Goal: Information Seeking & Learning: Learn about a topic

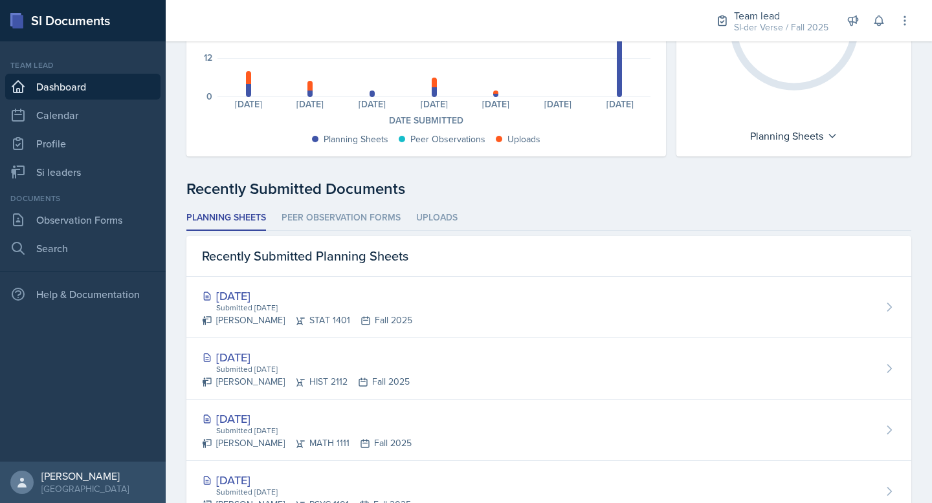
scroll to position [283, 0]
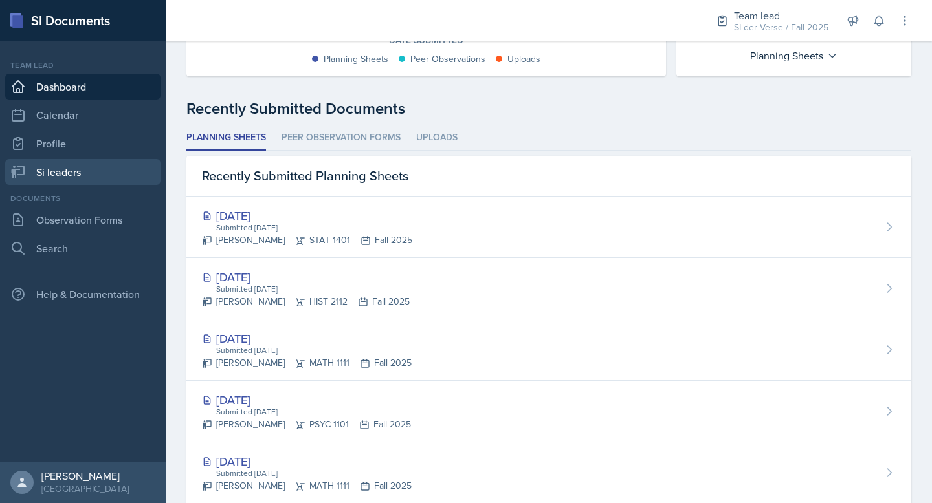
click at [64, 168] on link "Si leaders" at bounding box center [82, 172] width 155 height 26
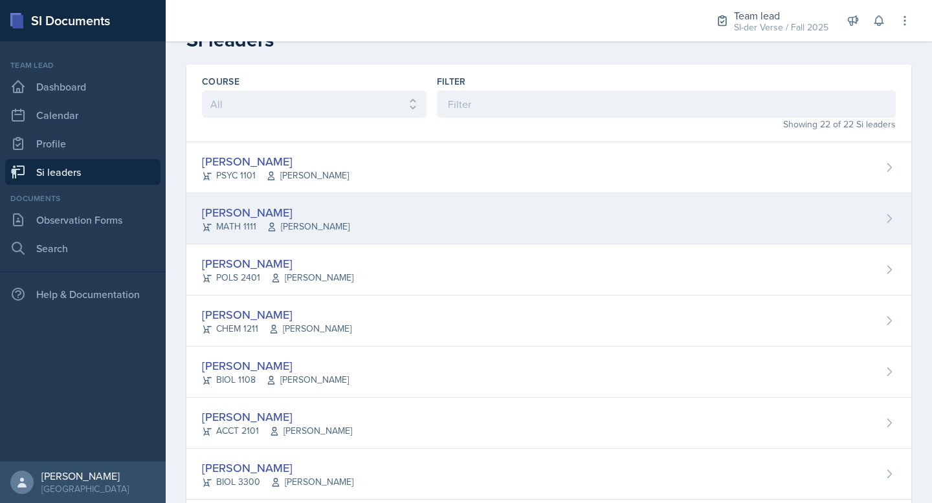
scroll to position [27, 0]
click at [324, 208] on div "[PERSON_NAME] MATH 1111 [PERSON_NAME]" at bounding box center [548, 218] width 725 height 51
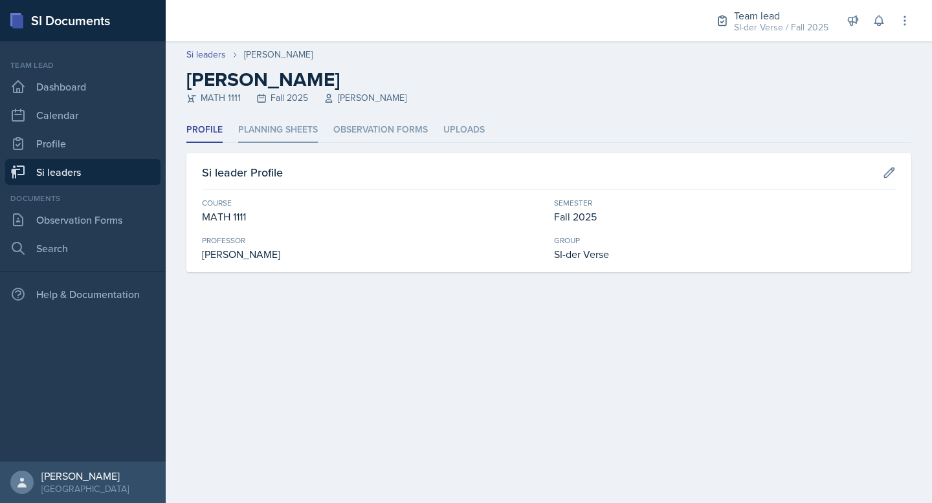
click at [277, 126] on li "Planning Sheets" at bounding box center [278, 130] width 80 height 25
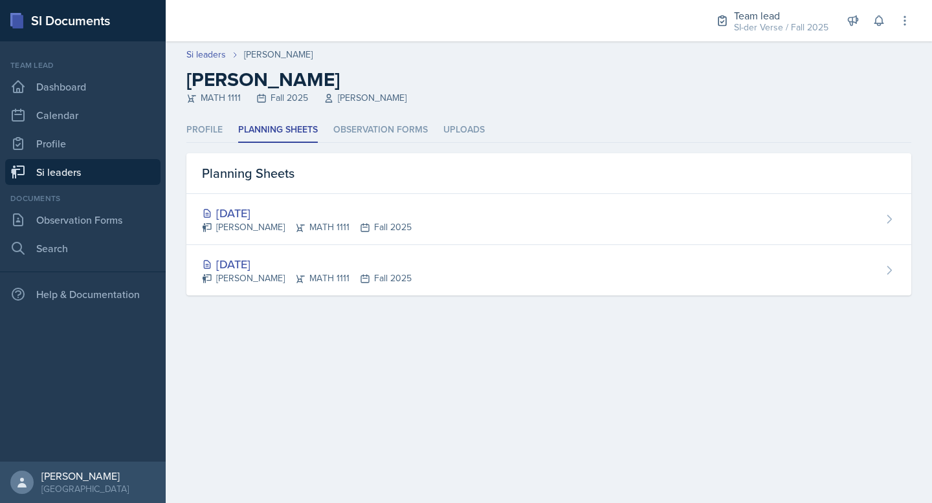
click at [105, 173] on link "Si leaders" at bounding box center [82, 172] width 155 height 26
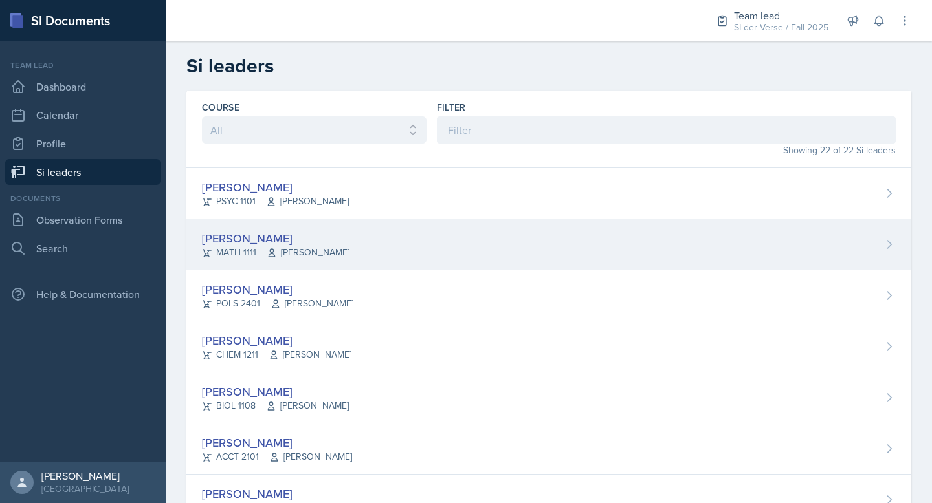
scroll to position [123, 0]
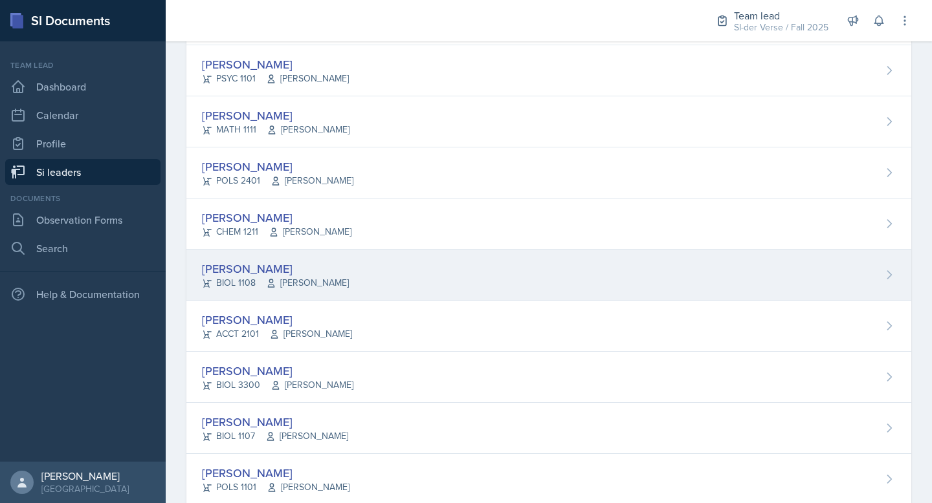
click at [320, 275] on div "[PERSON_NAME]" at bounding box center [275, 268] width 147 height 17
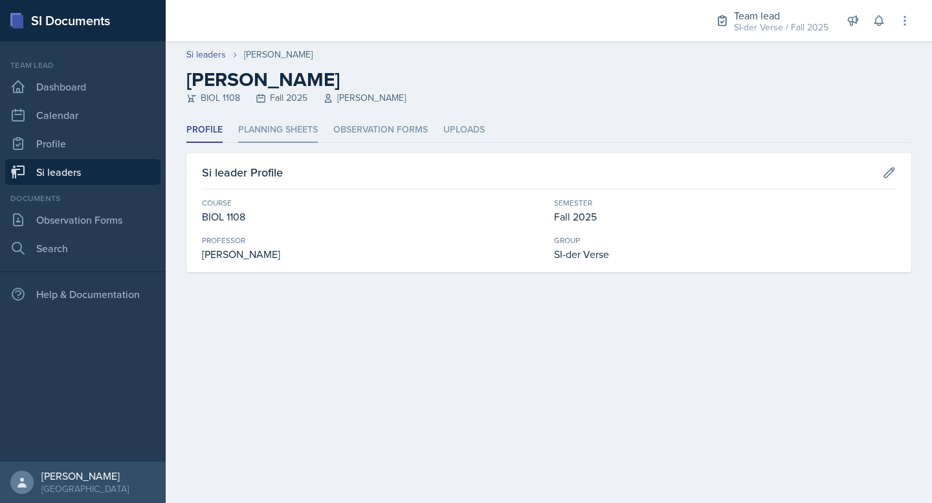
click at [284, 129] on li "Planning Sheets" at bounding box center [278, 130] width 80 height 25
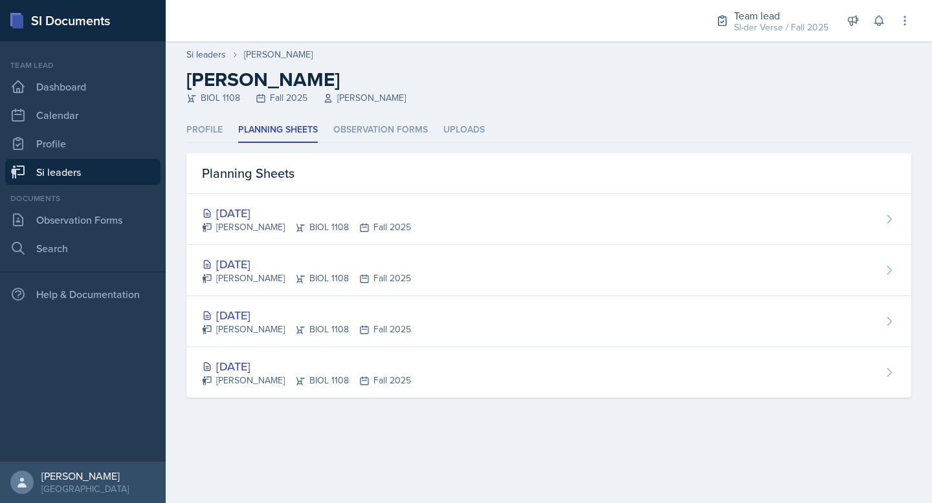
click at [44, 173] on link "Si leaders" at bounding box center [82, 172] width 155 height 26
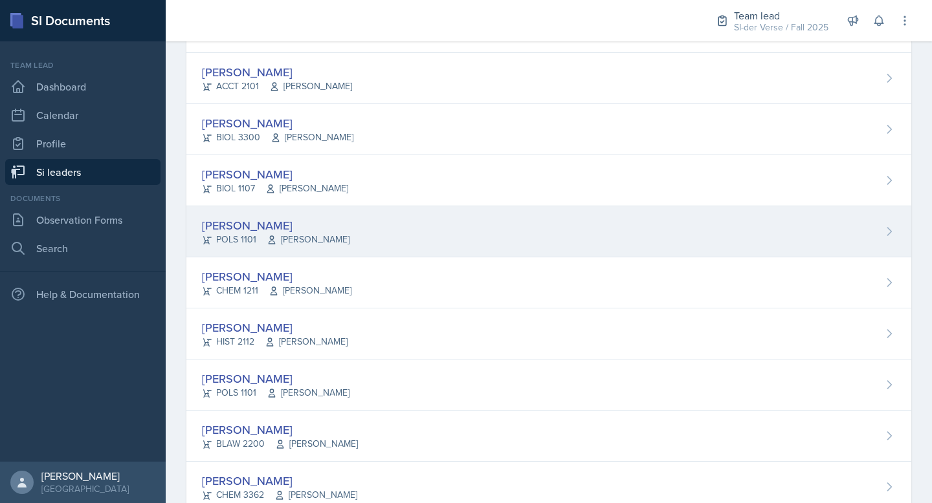
scroll to position [298, 0]
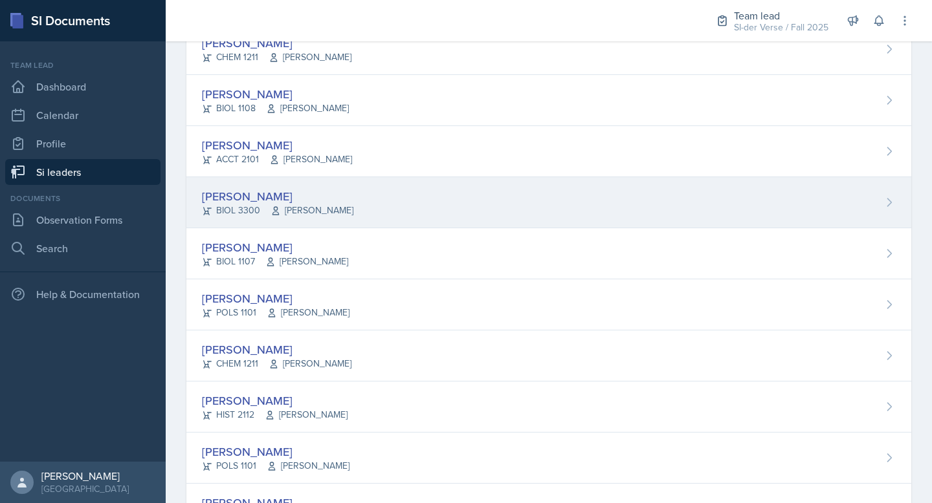
click at [242, 201] on div "[PERSON_NAME]" at bounding box center [277, 196] width 151 height 17
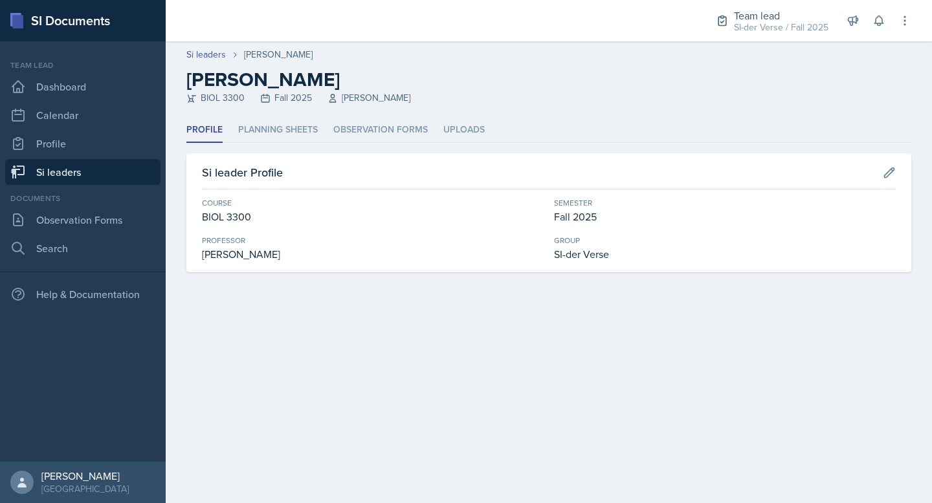
click at [314, 115] on header "Si leaders [PERSON_NAME] [PERSON_NAME] BIOL 3300 Fall 2025 [PERSON_NAME]" at bounding box center [549, 79] width 766 height 76
click at [297, 125] on li "Planning Sheets" at bounding box center [278, 130] width 80 height 25
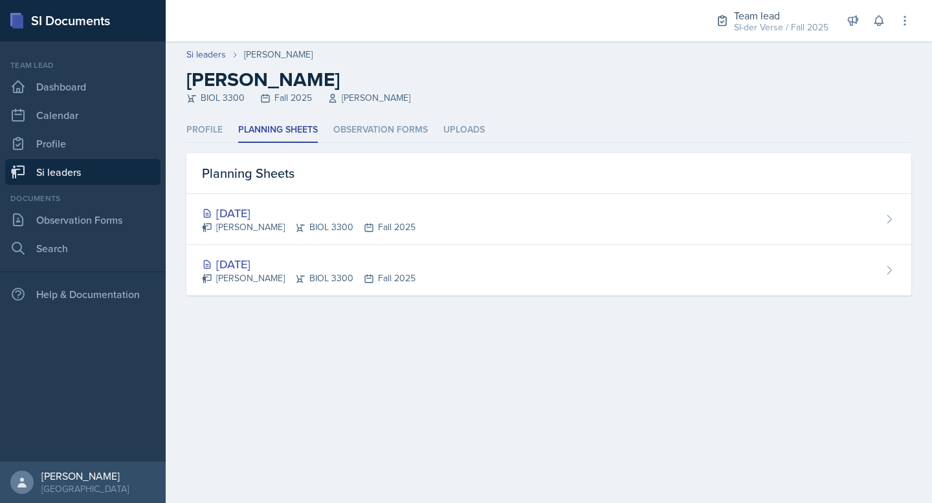
click at [63, 169] on link "Si leaders" at bounding box center [82, 172] width 155 height 26
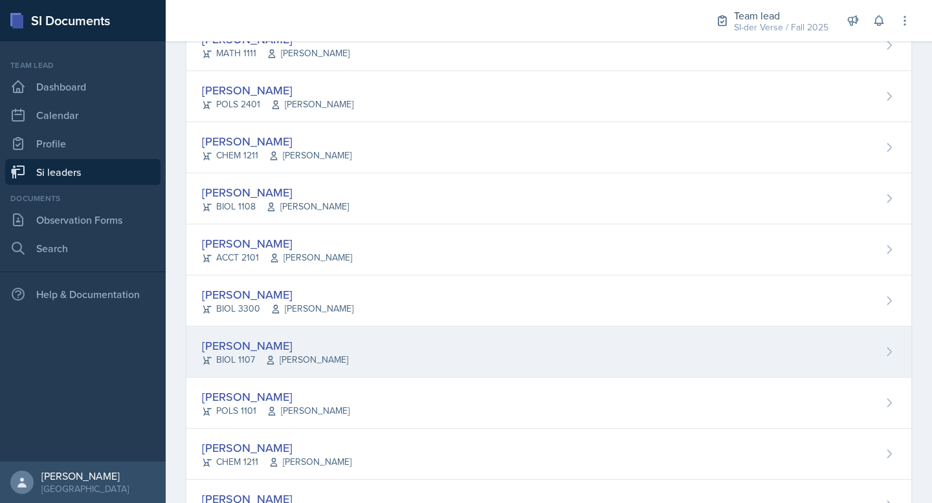
scroll to position [262, 0]
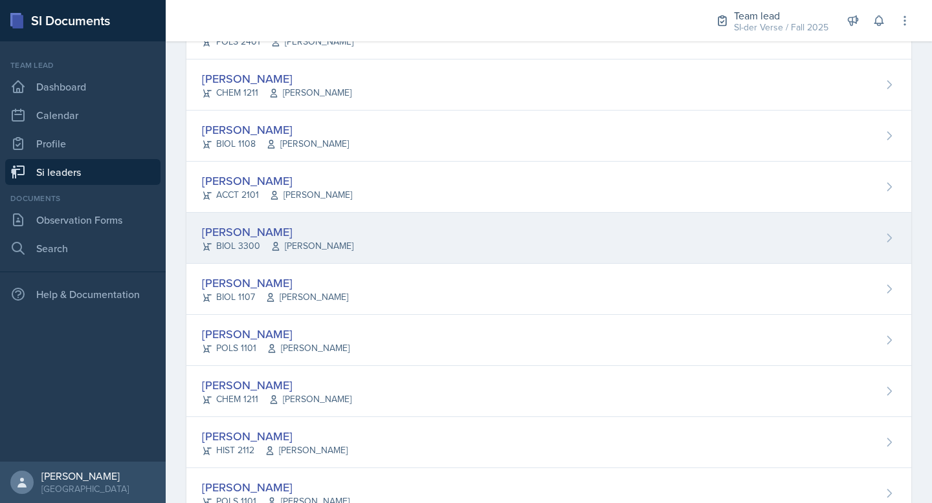
click at [294, 217] on div "[PERSON_NAME] BIOL 3300 [PERSON_NAME]" at bounding box center [548, 238] width 725 height 51
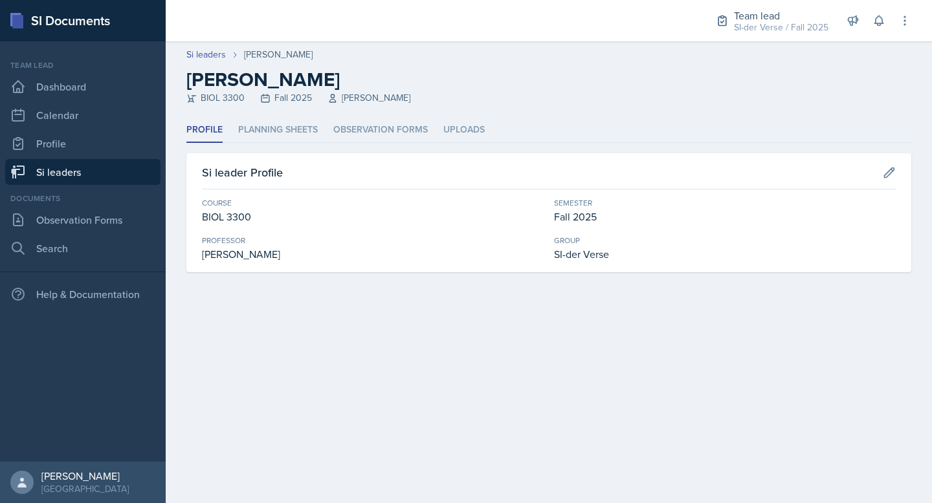
click at [270, 116] on header "Si leaders [PERSON_NAME] [PERSON_NAME] BIOL 3300 Fall 2025 [PERSON_NAME]" at bounding box center [549, 79] width 766 height 76
click at [277, 126] on li "Planning Sheets" at bounding box center [278, 130] width 80 height 25
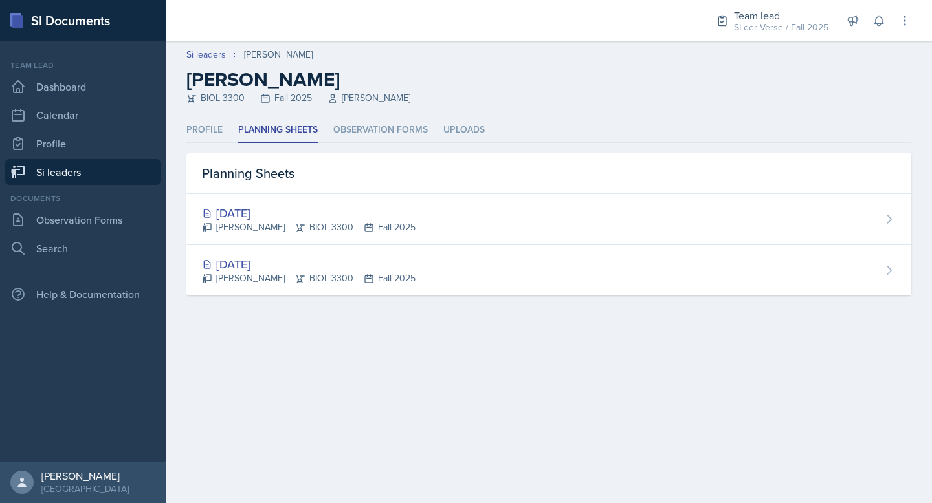
click at [67, 168] on link "Si leaders" at bounding box center [82, 172] width 155 height 26
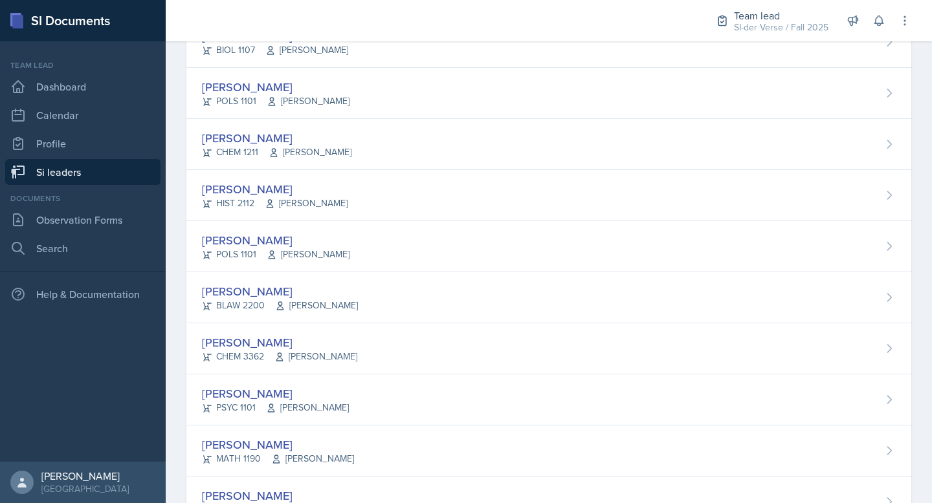
scroll to position [522, 0]
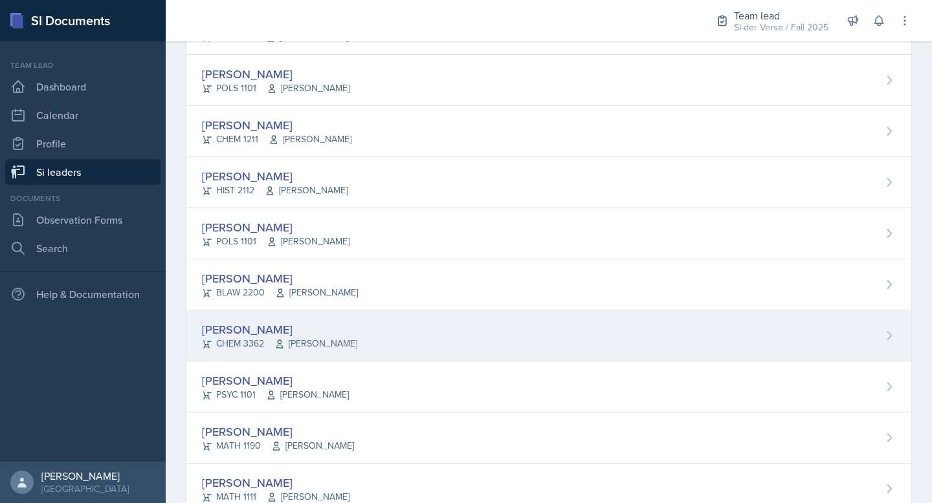
click at [337, 321] on div "[PERSON_NAME] CHEM 3362 [PERSON_NAME]" at bounding box center [548, 336] width 725 height 51
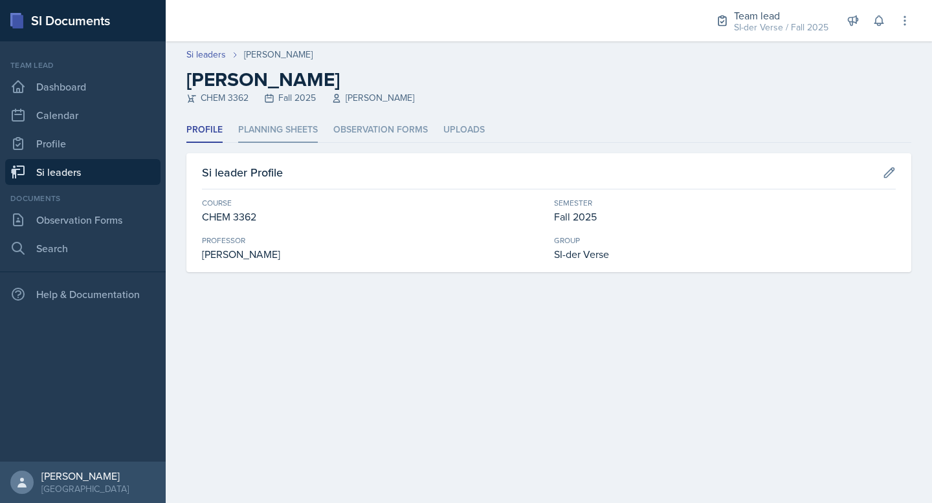
click at [274, 131] on li "Planning Sheets" at bounding box center [278, 130] width 80 height 25
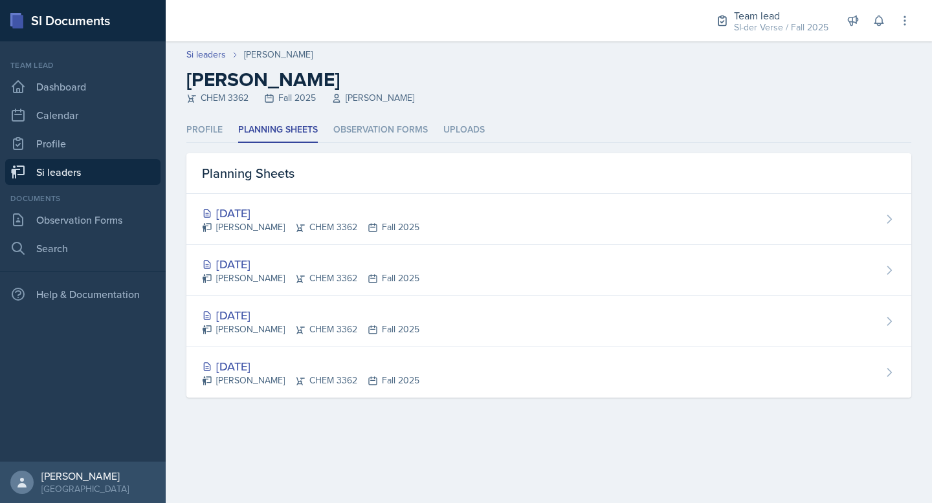
click at [72, 177] on link "Si leaders" at bounding box center [82, 172] width 155 height 26
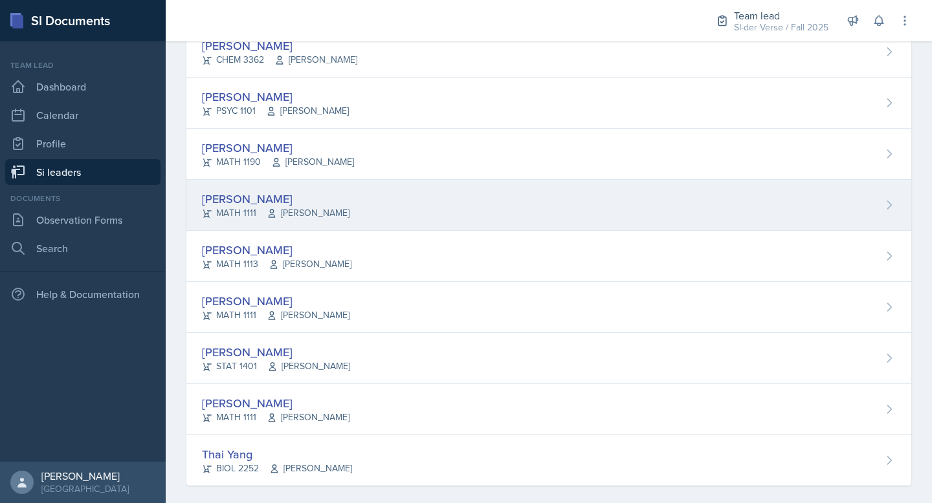
scroll to position [820, 0]
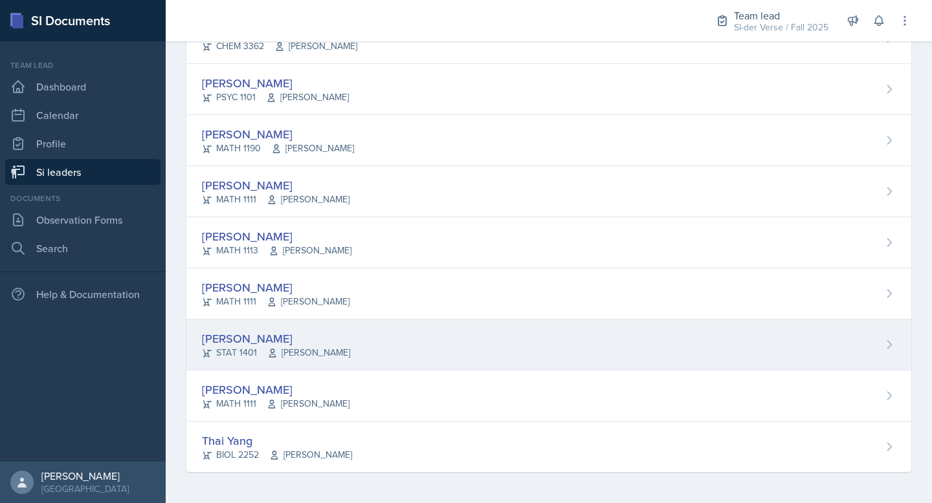
click at [334, 345] on div "[PERSON_NAME]" at bounding box center [276, 338] width 148 height 17
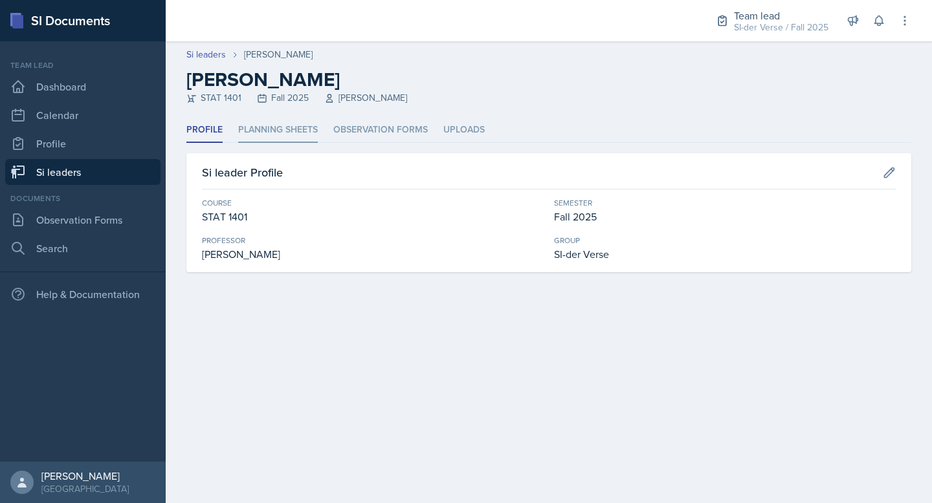
click at [285, 137] on li "Planning Sheets" at bounding box center [278, 130] width 80 height 25
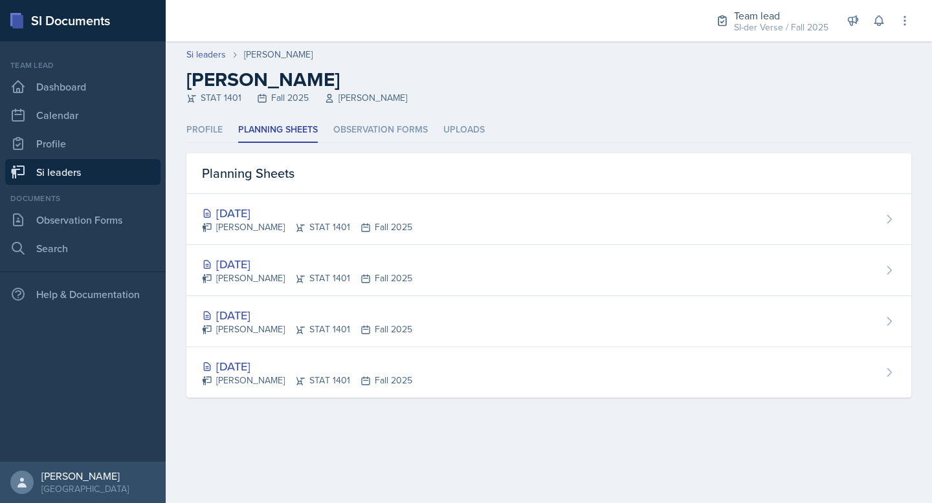
click at [60, 172] on link "Si leaders" at bounding box center [82, 172] width 155 height 26
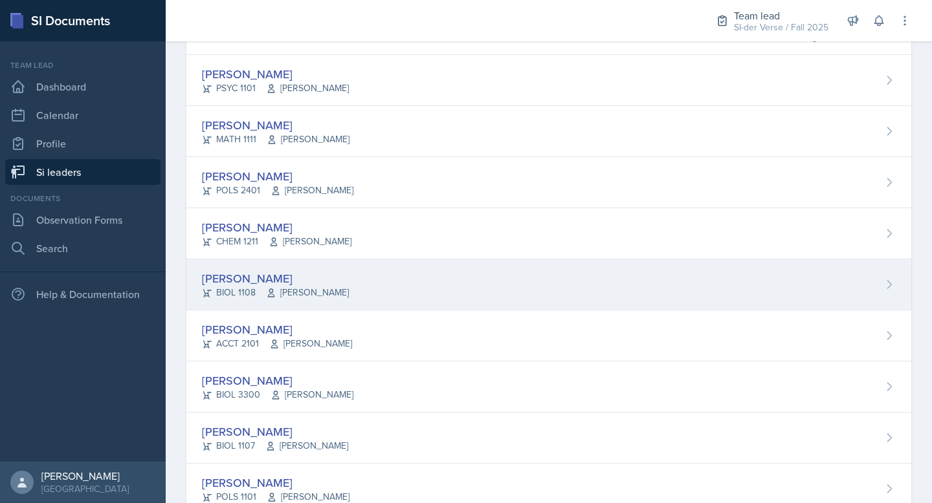
scroll to position [133, 0]
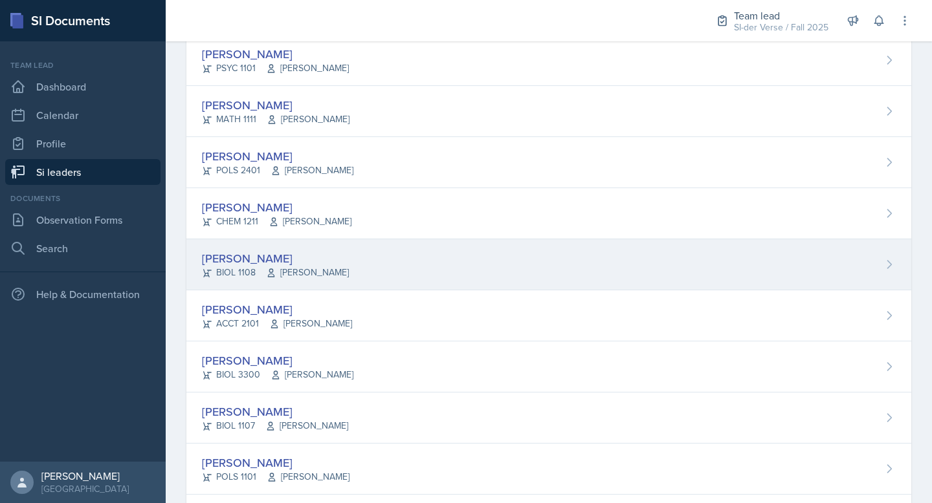
click at [299, 261] on div "[PERSON_NAME]" at bounding box center [275, 258] width 147 height 17
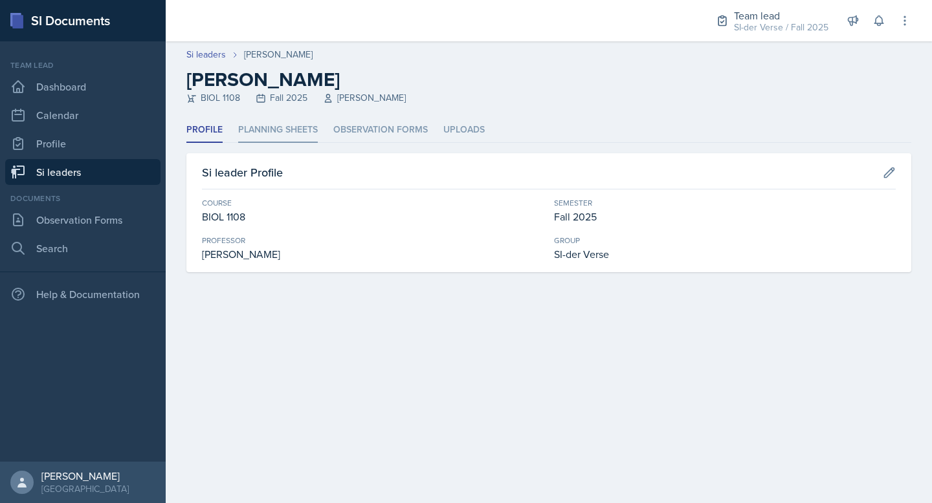
click at [267, 129] on li "Planning Sheets" at bounding box center [278, 130] width 80 height 25
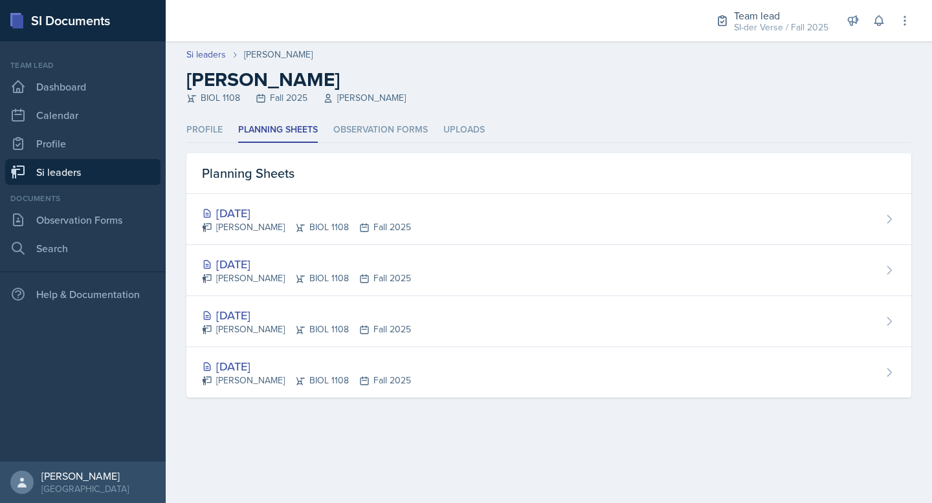
click at [346, 226] on div "[PERSON_NAME] BIOL 1108 Fall 2025" at bounding box center [306, 228] width 209 height 14
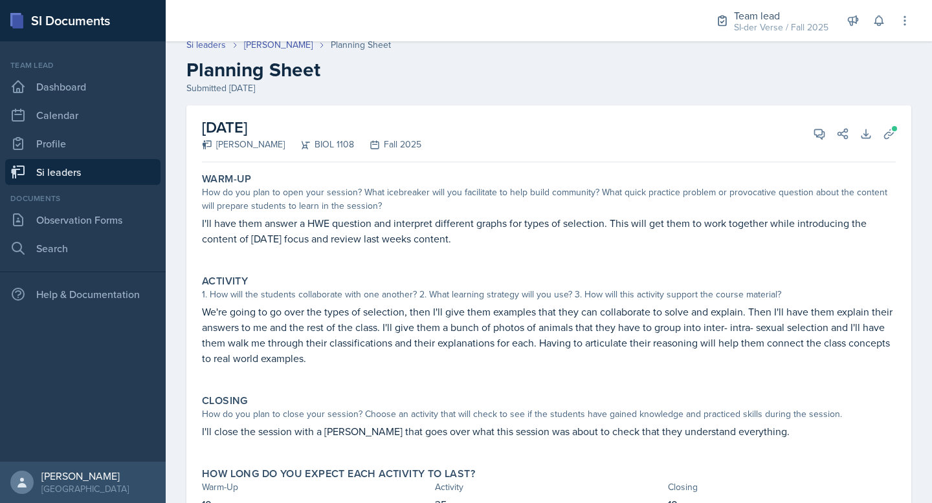
scroll to position [23, 0]
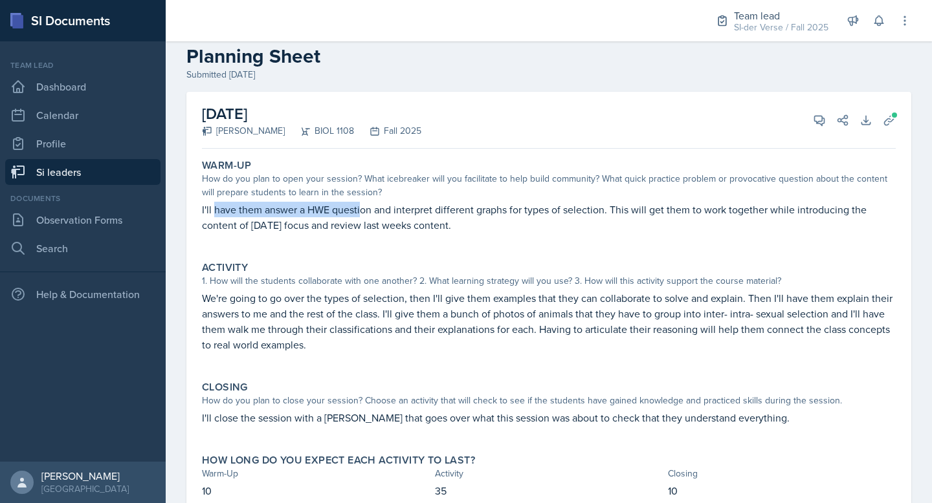
drag, startPoint x: 214, startPoint y: 213, endPoint x: 310, endPoint y: 215, distance: 95.8
click at [360, 207] on p "I'll have them answer a HWE question and interpret different graphs for types o…" at bounding box center [549, 217] width 694 height 31
click at [245, 212] on p "I'll have them answer a HWE question and interpret different graphs for types o…" at bounding box center [549, 217] width 694 height 31
click at [410, 108] on h2 "[DATE]" at bounding box center [311, 113] width 219 height 23
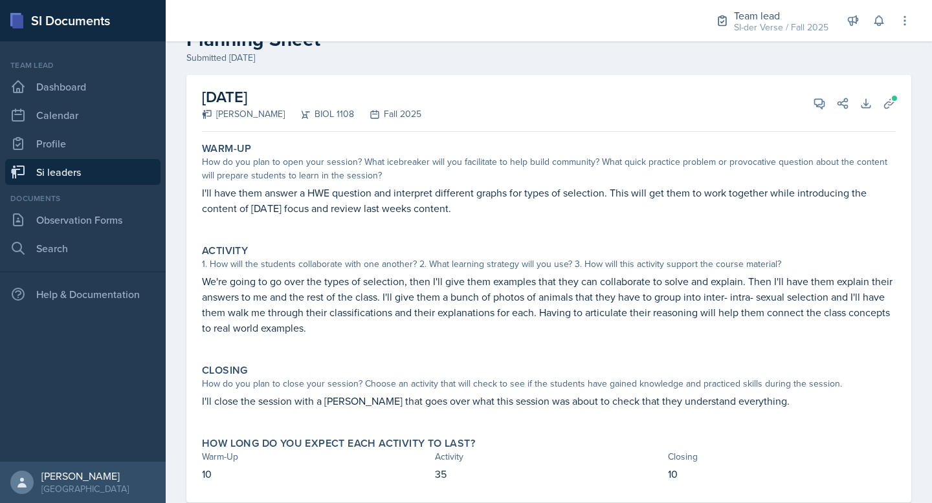
scroll to position [71, 0]
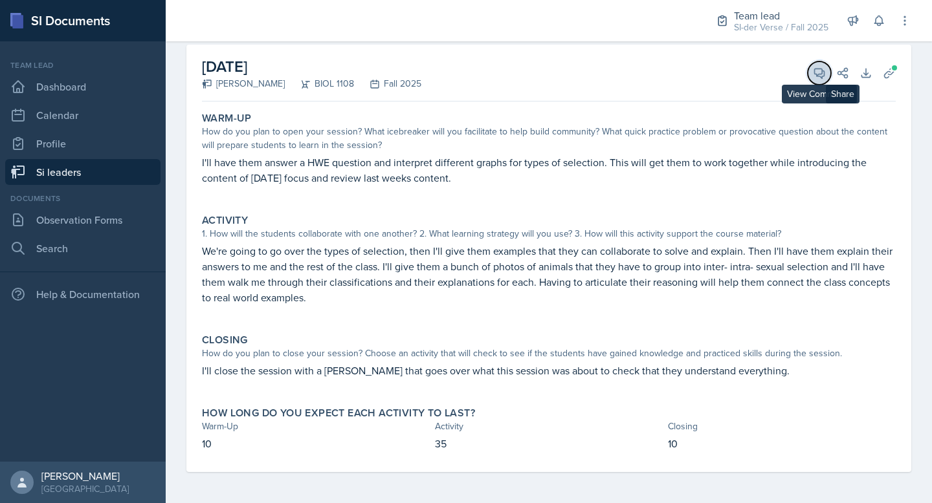
click at [807, 69] on button "View Comments" at bounding box center [818, 72] width 23 height 23
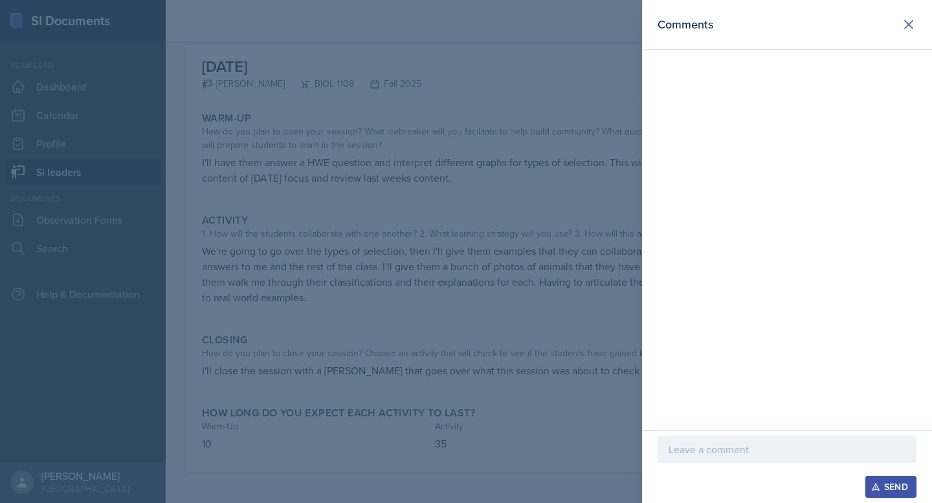
click at [708, 444] on p at bounding box center [786, 450] width 237 height 16
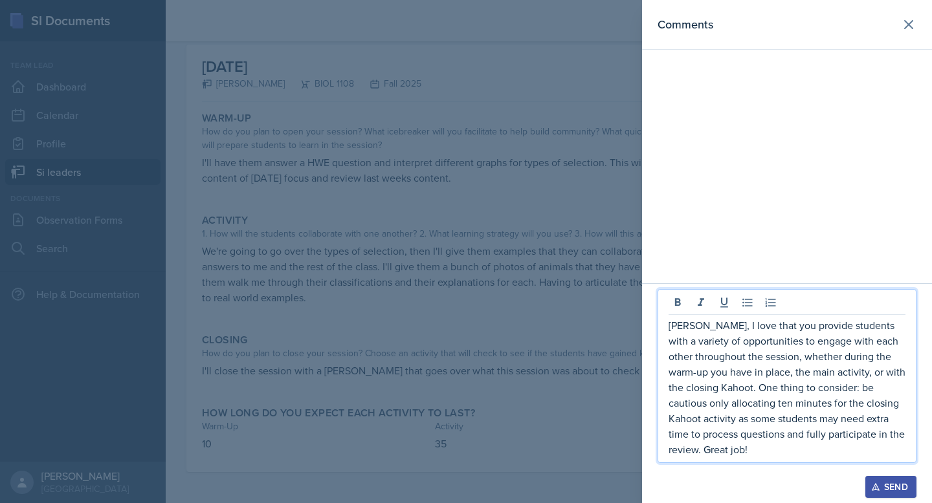
click at [890, 483] on div "Send" at bounding box center [890, 487] width 34 height 10
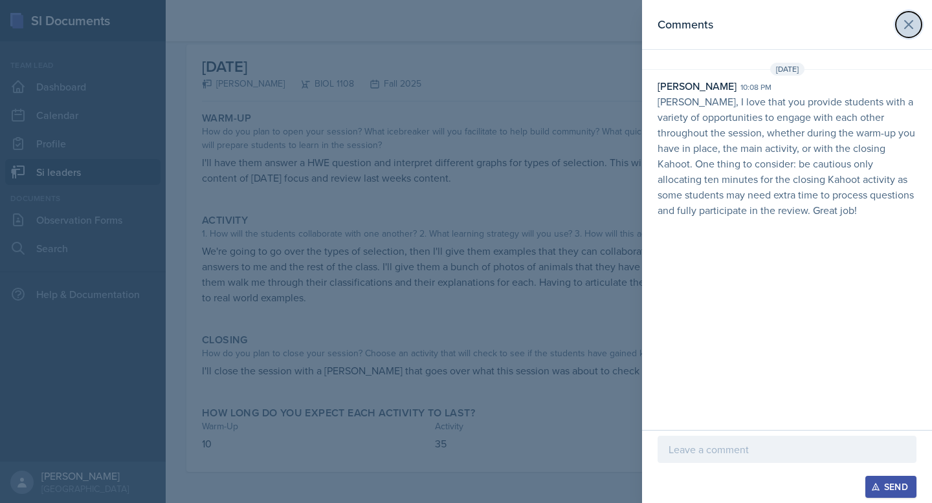
click at [906, 25] on icon at bounding box center [909, 25] width 16 height 16
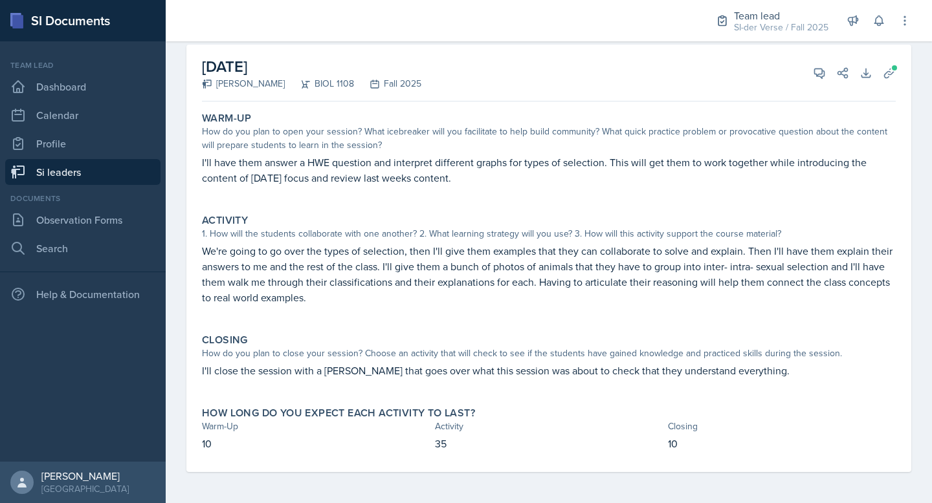
click at [73, 160] on link "Si leaders" at bounding box center [82, 172] width 155 height 26
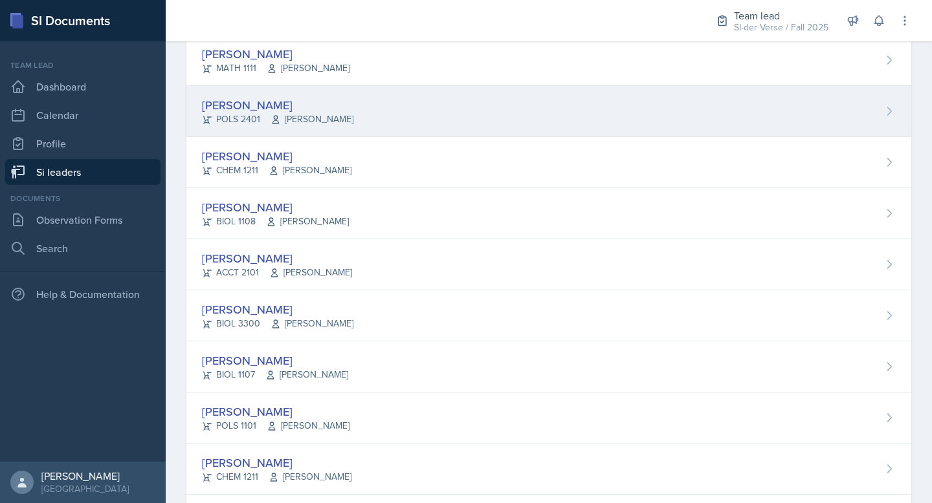
scroll to position [177, 0]
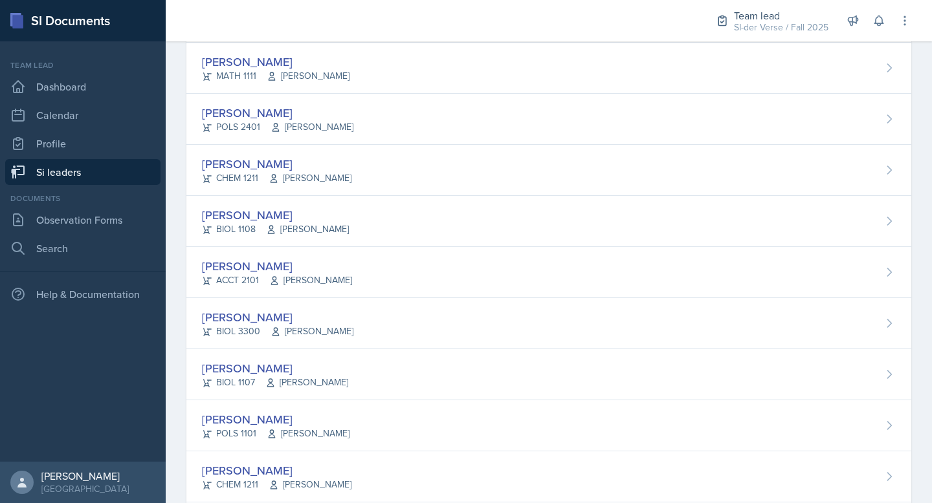
click at [375, 270] on div "[PERSON_NAME] ACCT 2101 [PERSON_NAME]" at bounding box center [548, 272] width 725 height 51
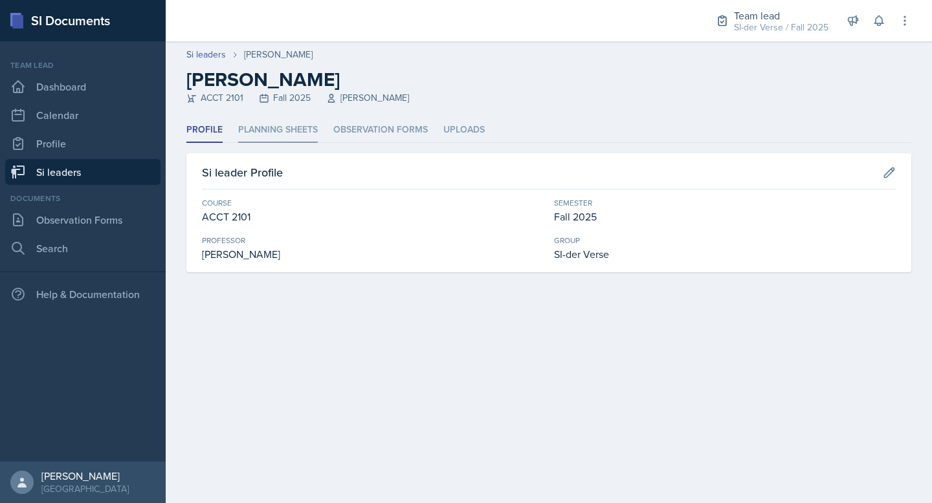
click at [286, 121] on li "Planning Sheets" at bounding box center [278, 130] width 80 height 25
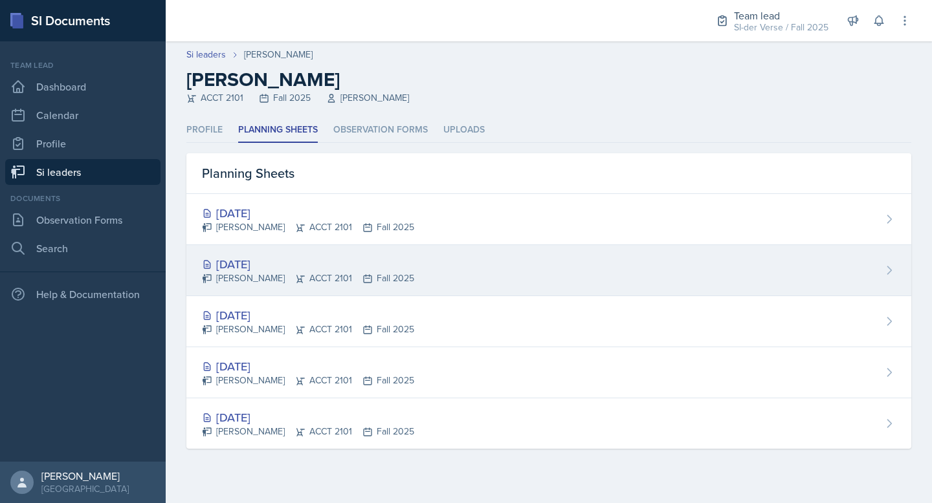
click at [453, 272] on div "[DATE] [PERSON_NAME] ACCT 2101 Fall 2025" at bounding box center [548, 270] width 725 height 51
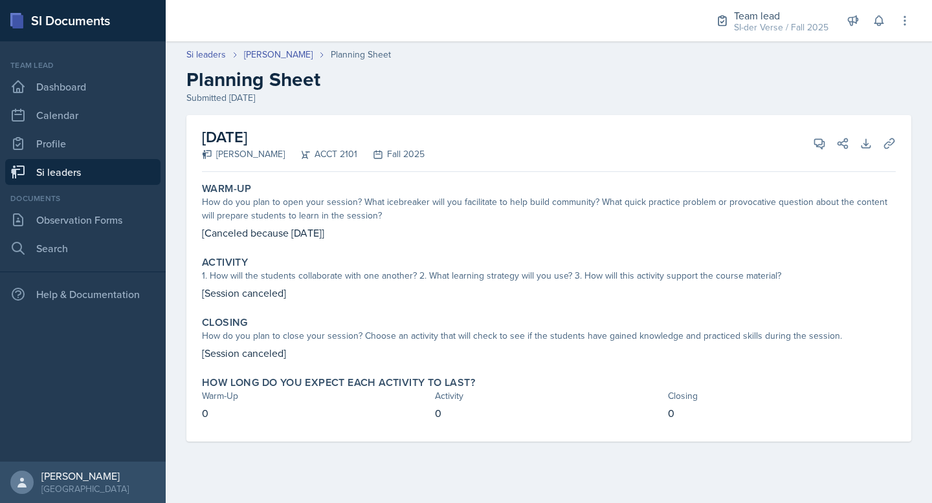
drag, startPoint x: 259, startPoint y: 224, endPoint x: 278, endPoint y: 234, distance: 20.3
click at [257, 224] on div "Warm-Up How do you plan to open your session? What icebreaker will you facilita…" at bounding box center [549, 211] width 704 height 69
click at [237, 294] on p "[Session canceled]" at bounding box center [549, 293] width 694 height 16
drag, startPoint x: 241, startPoint y: 344, endPoint x: 227, endPoint y: 334, distance: 16.7
click at [226, 338] on div "Closing How do you plan to close your session? Choose an activity that will che…" at bounding box center [549, 338] width 704 height 55
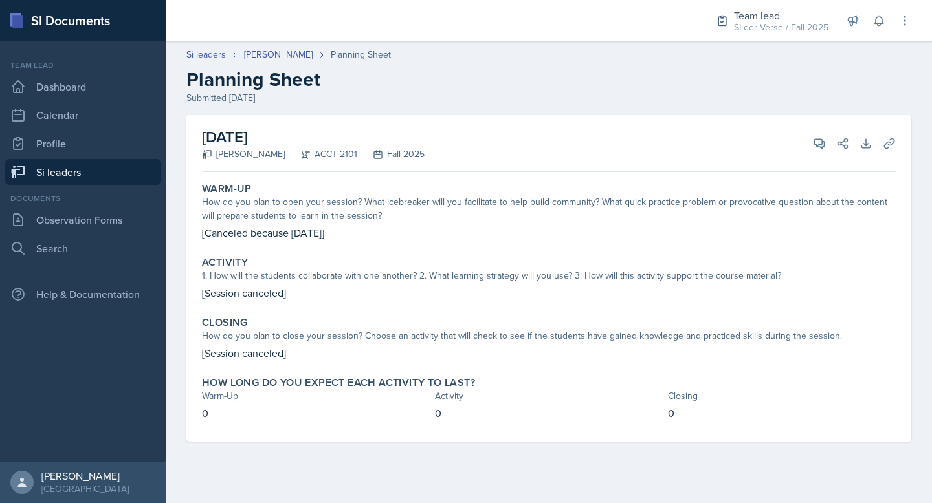
click at [282, 348] on p "[Session canceled]" at bounding box center [549, 353] width 694 height 16
click at [70, 168] on link "Si leaders" at bounding box center [82, 172] width 155 height 26
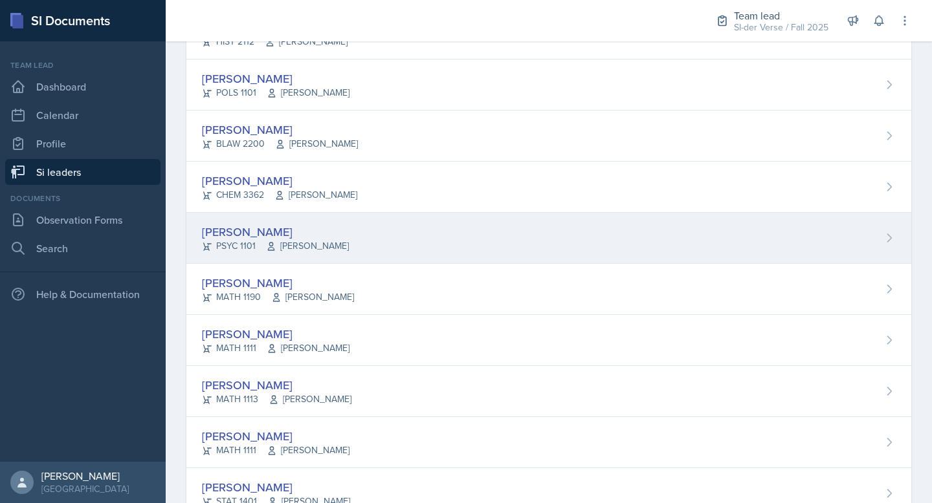
scroll to position [170, 0]
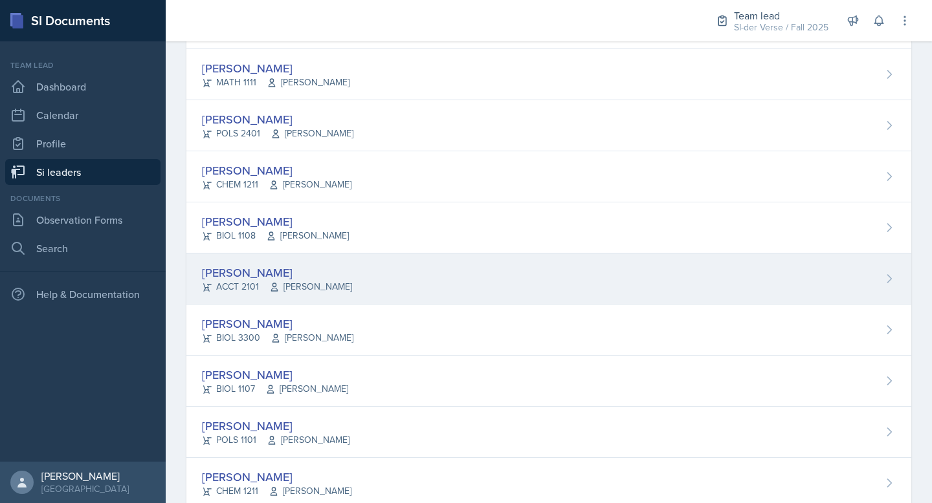
click at [330, 280] on span "[PERSON_NAME]" at bounding box center [310, 287] width 83 height 14
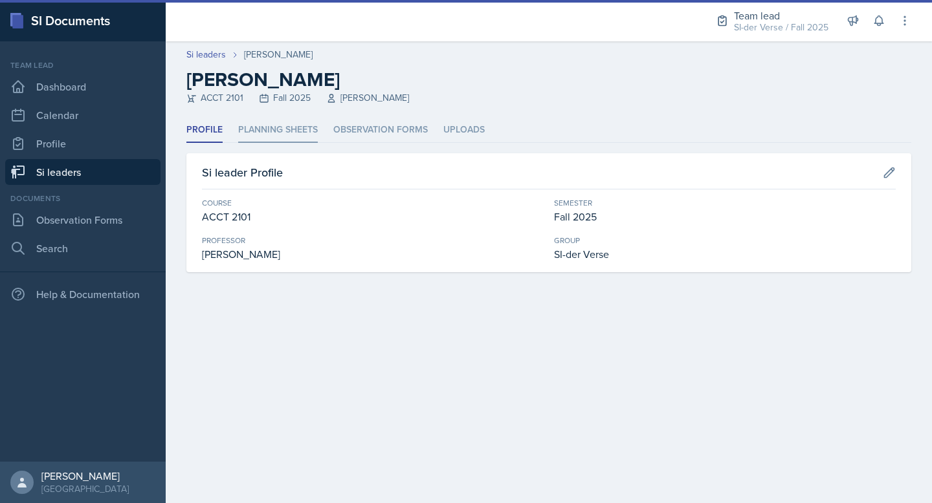
click at [301, 130] on li "Planning Sheets" at bounding box center [278, 130] width 80 height 25
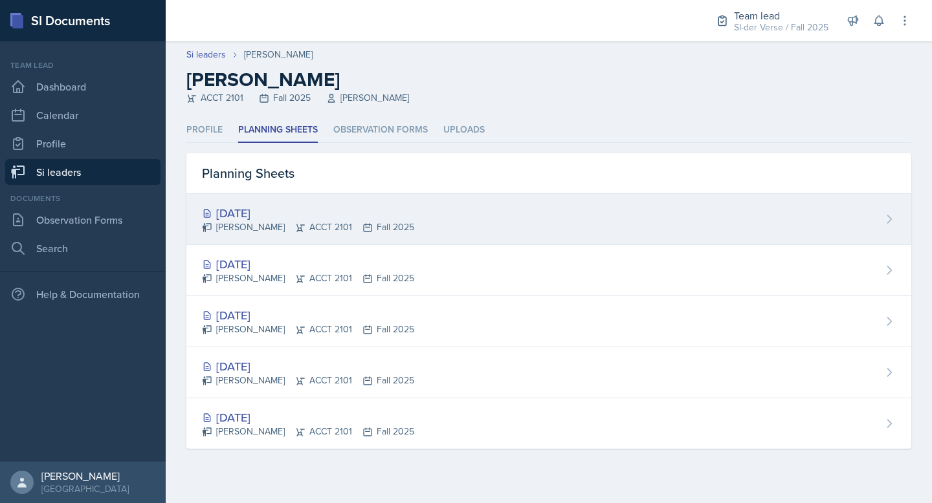
click at [312, 208] on div "[DATE]" at bounding box center [308, 212] width 212 height 17
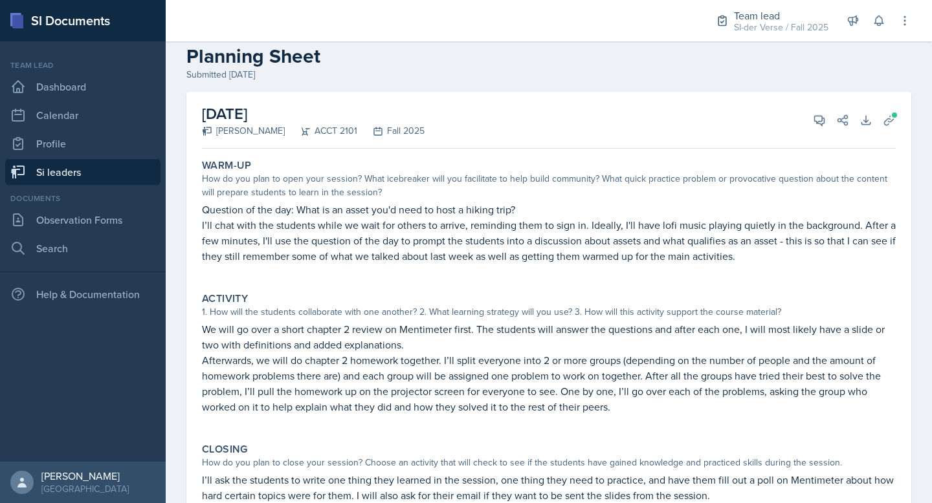
scroll to position [26, 0]
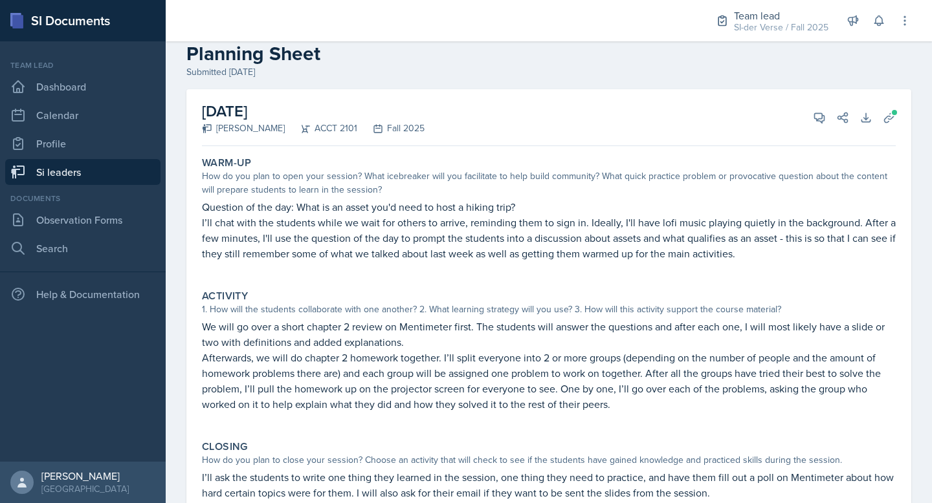
click at [290, 226] on p "I’ll chat with the students while we wait for others to arrive, reminding them …" at bounding box center [549, 238] width 694 height 47
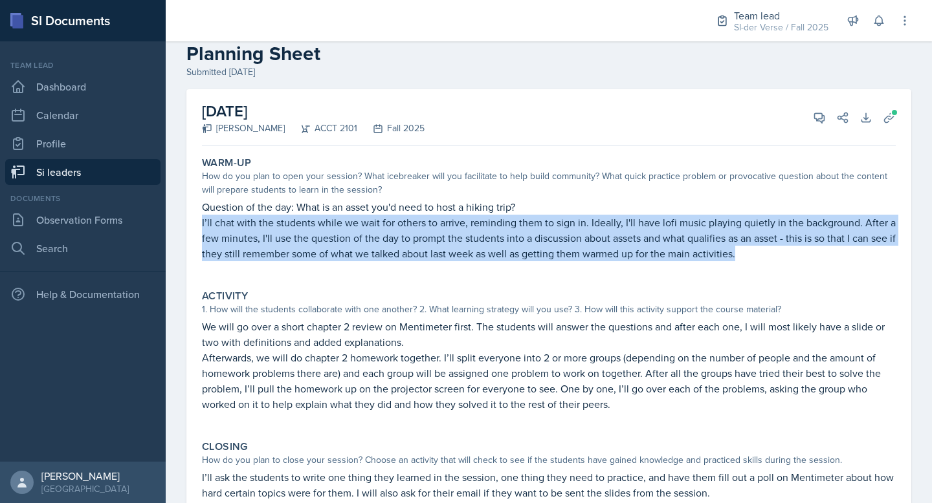
click at [290, 226] on p "I’ll chat with the students while we wait for others to arrive, reminding them …" at bounding box center [549, 238] width 694 height 47
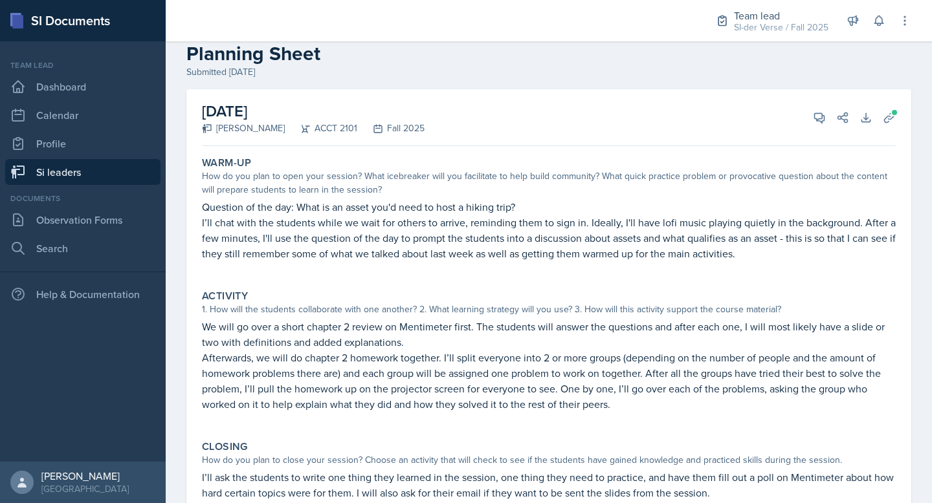
click at [312, 336] on p "We will go over a short chapter 2 review on Mentimeter first. The students will…" at bounding box center [549, 334] width 694 height 31
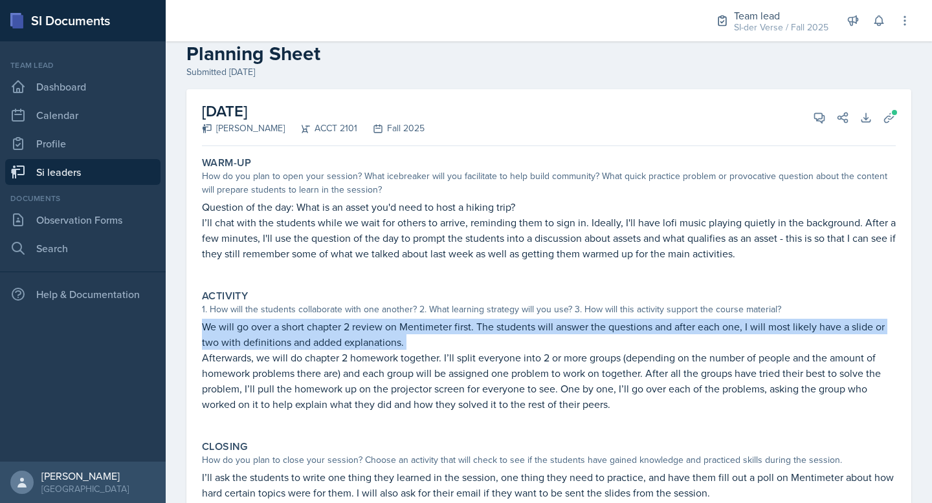
click at [312, 336] on p "We will go over a short chapter 2 review on Mentimeter first. The students will…" at bounding box center [549, 334] width 694 height 31
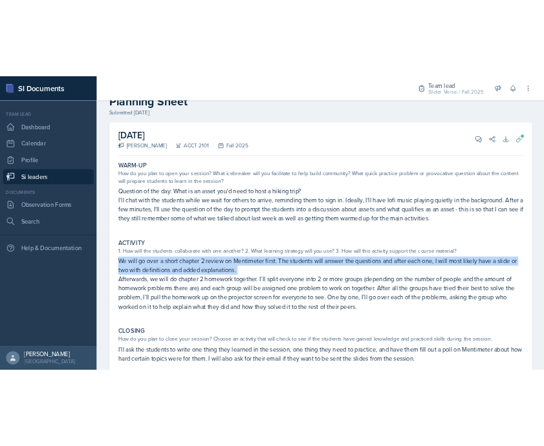
scroll to position [52, 0]
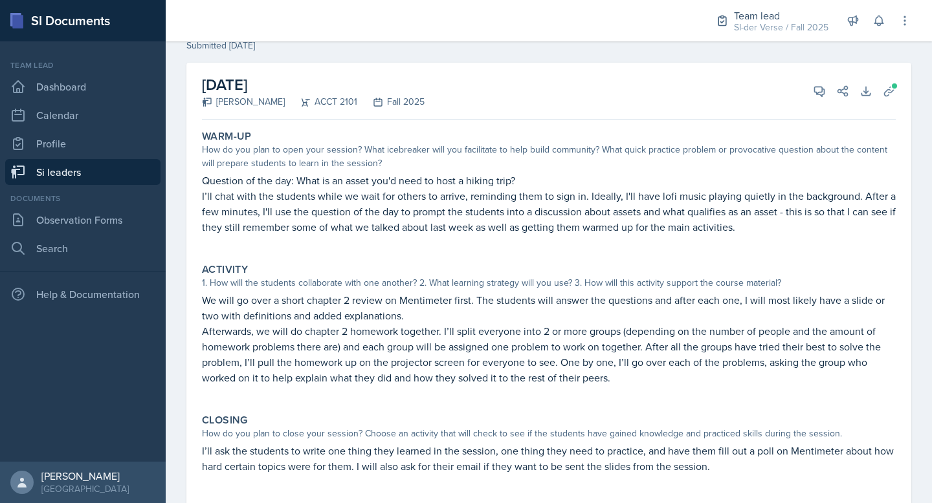
click at [340, 345] on p "Afterwards, we will do chapter 2 homework together. I’ll split everyone into 2 …" at bounding box center [549, 354] width 694 height 62
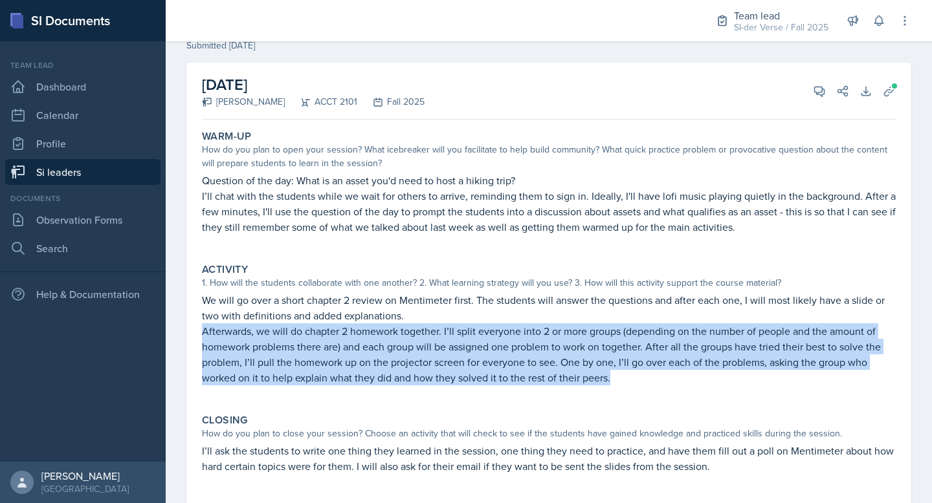
click at [340, 345] on p "Afterwards, we will do chapter 2 homework together. I’ll split everyone into 2 …" at bounding box center [549, 354] width 694 height 62
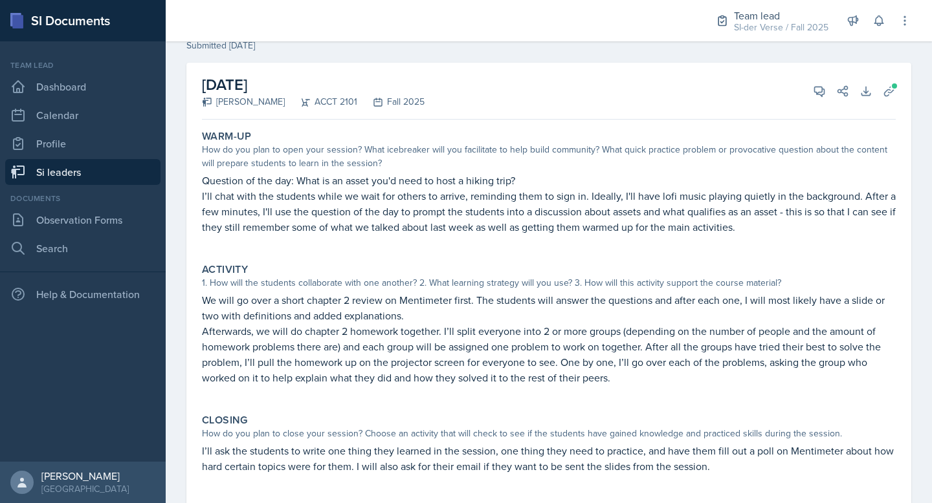
click at [354, 303] on p "We will go over a short chapter 2 review on Mentimeter first. The students will…" at bounding box center [549, 307] width 694 height 31
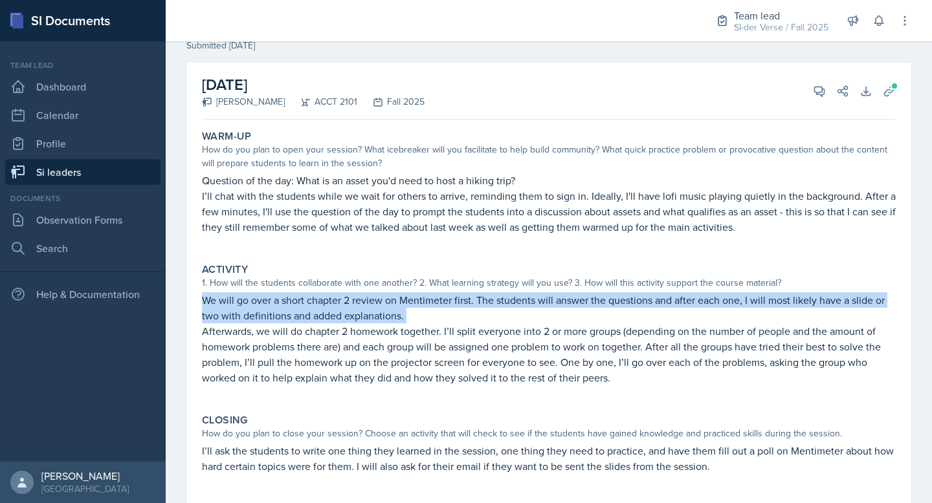
click at [354, 303] on p "We will go over a short chapter 2 review on Mentimeter first. The students will…" at bounding box center [549, 307] width 694 height 31
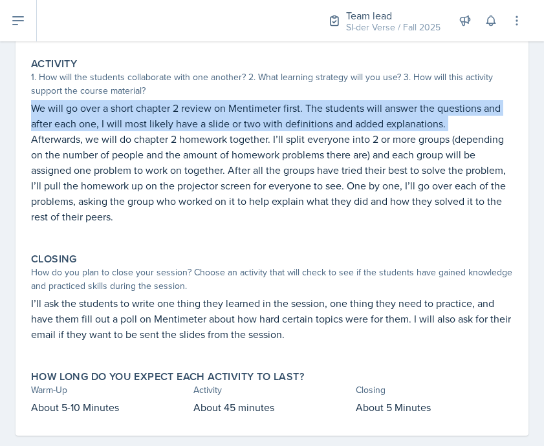
scroll to position [292, 0]
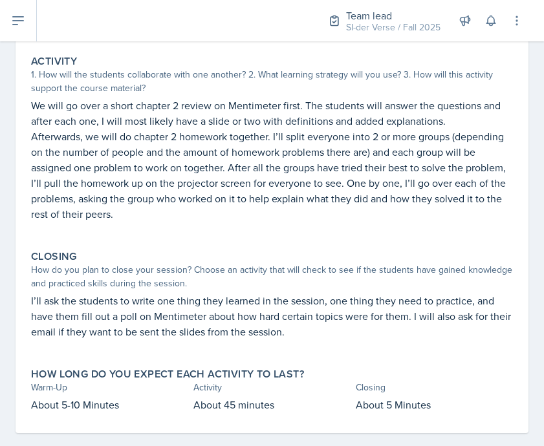
click at [155, 307] on p "I’ll ask the students to write one thing they learned in the session, one thing…" at bounding box center [272, 316] width 482 height 47
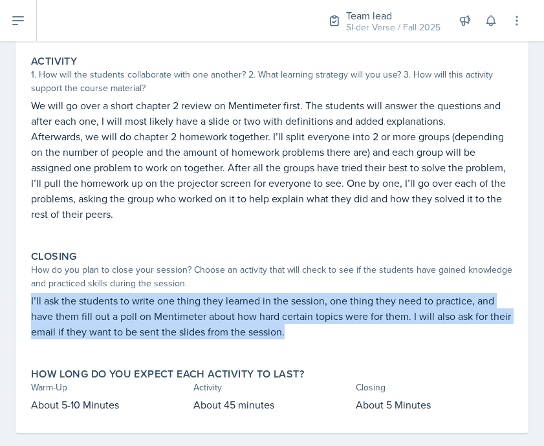
click at [155, 307] on p "I’ll ask the students to write one thing they learned in the session, one thing…" at bounding box center [272, 316] width 482 height 47
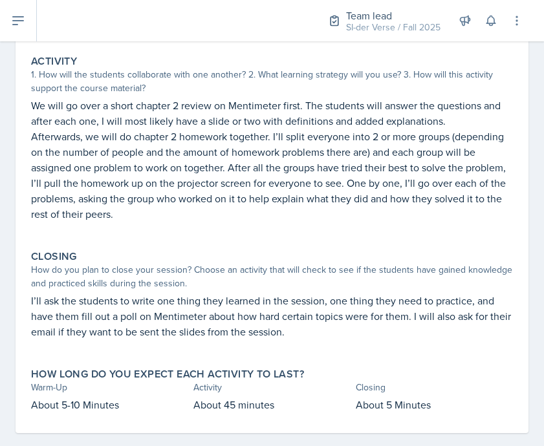
click at [107, 194] on p "Afterwards, we will do chapter 2 homework together. I’ll split everyone into 2 …" at bounding box center [272, 175] width 482 height 93
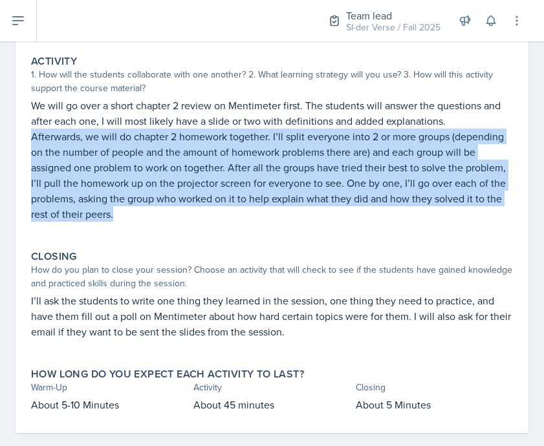
click at [107, 194] on p "Afterwards, we will do chapter 2 homework together. I’ll split everyone into 2 …" at bounding box center [272, 175] width 482 height 93
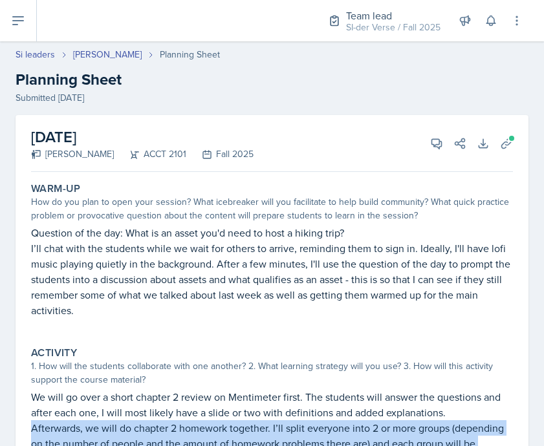
scroll to position [276, 0]
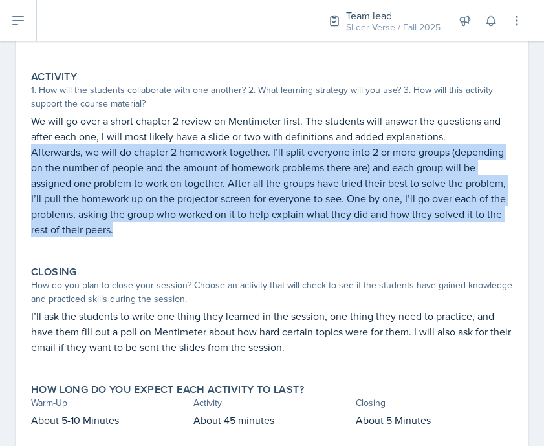
click at [104, 193] on p "Afterwards, we will do chapter 2 homework together. I’ll split everyone into 2 …" at bounding box center [272, 190] width 482 height 93
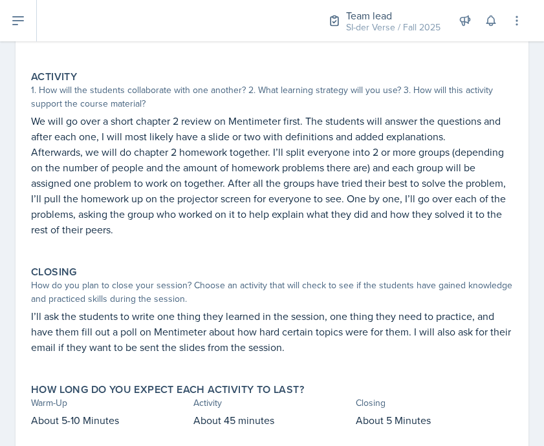
click at [93, 166] on p "Afterwards, we will do chapter 2 homework together. I’ll split everyone into 2 …" at bounding box center [272, 190] width 482 height 93
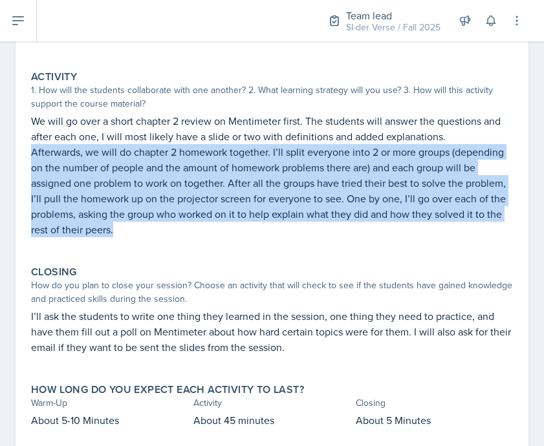
click at [93, 166] on p "Afterwards, we will do chapter 2 homework together. I’ll split everyone into 2 …" at bounding box center [272, 190] width 482 height 93
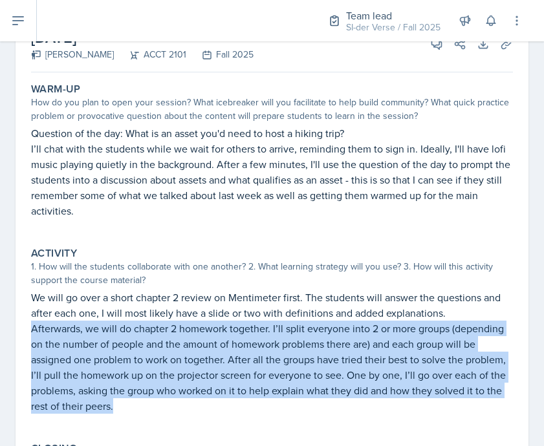
scroll to position [3, 0]
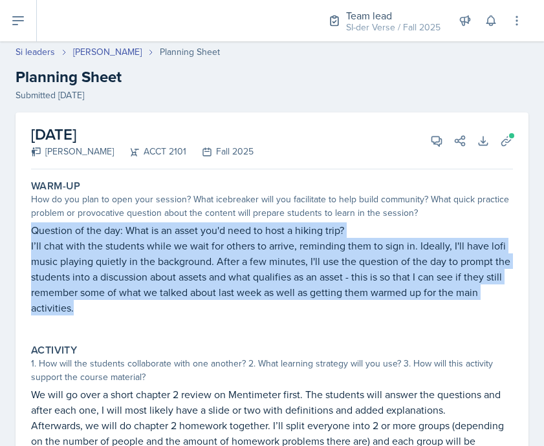
drag, startPoint x: 30, startPoint y: 227, endPoint x: 128, endPoint y: 314, distance: 131.5
click at [128, 314] on div "Warm-Up How do you plan to open your session? What icebreaker will you facilita…" at bounding box center [272, 254] width 492 height 159
copy div "Question of the day: What is an asset you'd need to host a hiking trip? I’ll ch…"
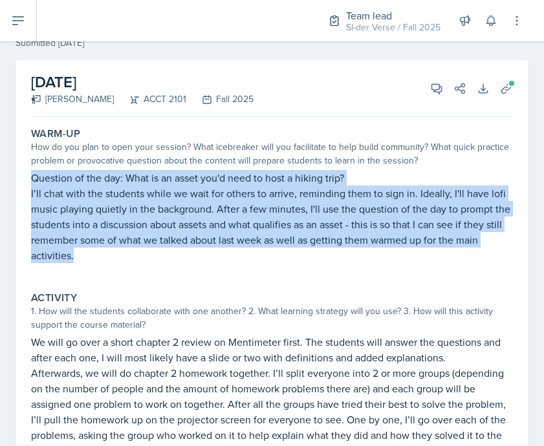
scroll to position [159, 0]
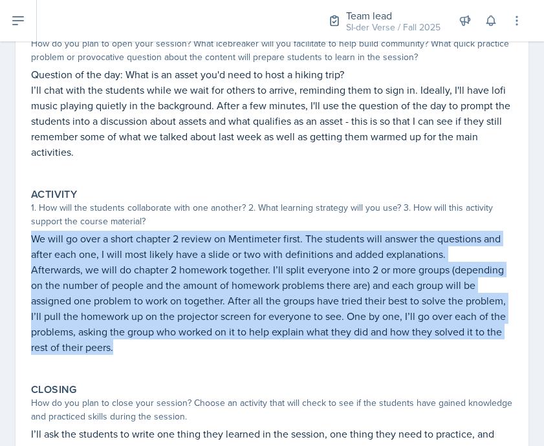
drag, startPoint x: 32, startPoint y: 239, endPoint x: 199, endPoint y: 347, distance: 198.8
click at [198, 347] on div "We will go over a short chapter 2 review on Mentimeter first. The students will…" at bounding box center [272, 299] width 482 height 137
copy div "We will go over a short chapter 2 review on Mentimeter first. The students will…"
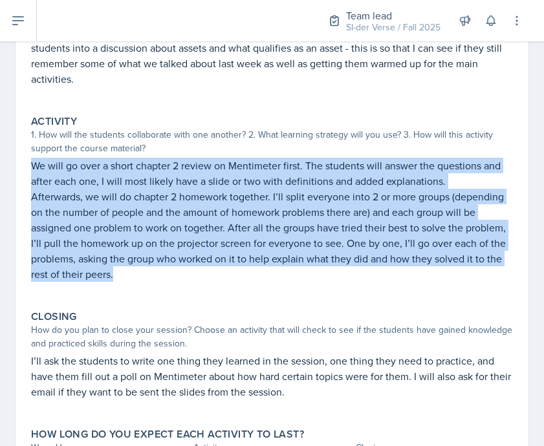
scroll to position [282, 0]
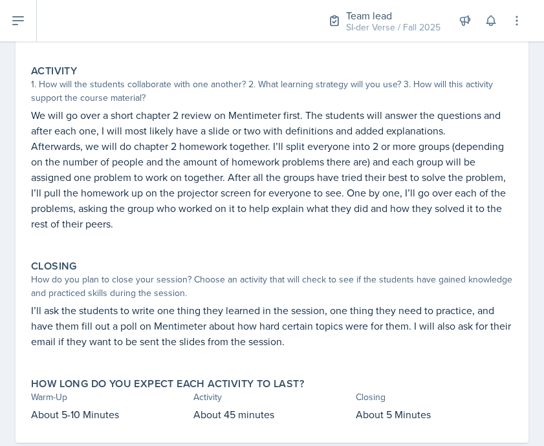
click at [82, 311] on p "I’ll ask the students to write one thing they learned in the session, one thing…" at bounding box center [272, 326] width 482 height 47
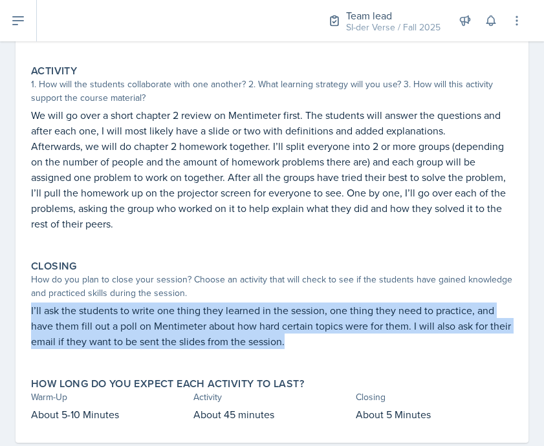
click at [81, 312] on p "I’ll ask the students to write one thing they learned in the session, one thing…" at bounding box center [272, 326] width 482 height 47
copy p "I’ll ask the students to write one thing they learned in the session, one thing…"
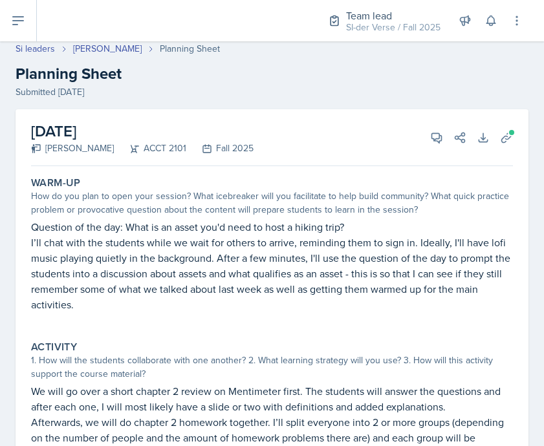
scroll to position [0, 0]
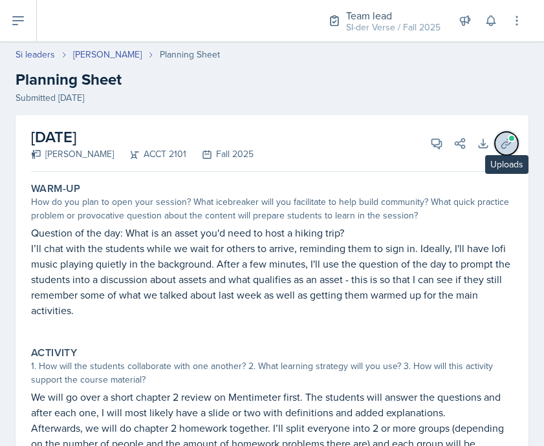
click at [505, 143] on button "Uploads" at bounding box center [506, 143] width 23 height 23
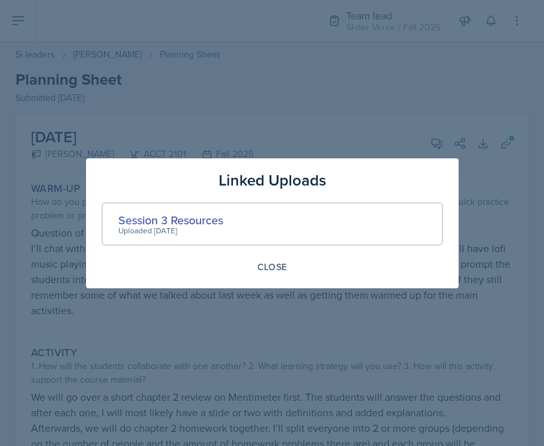
click at [431, 104] on div at bounding box center [272, 223] width 544 height 446
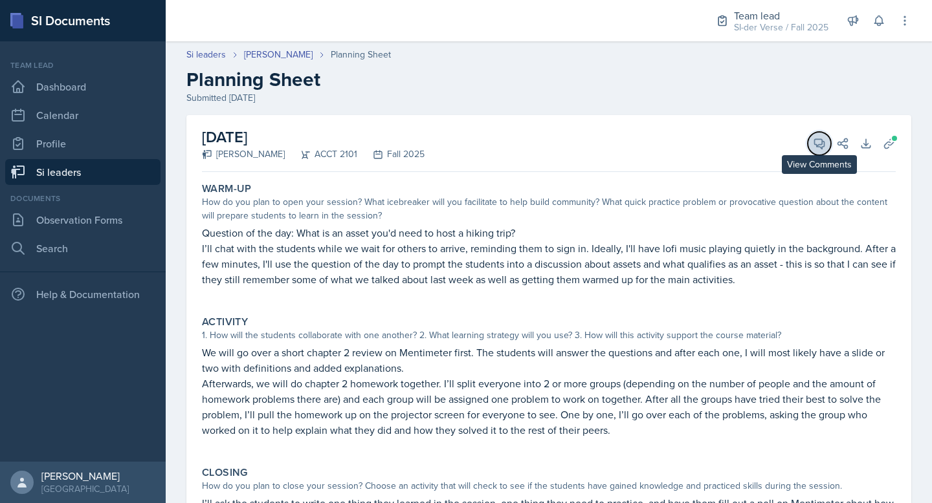
click at [815, 143] on icon at bounding box center [820, 144] width 10 height 10
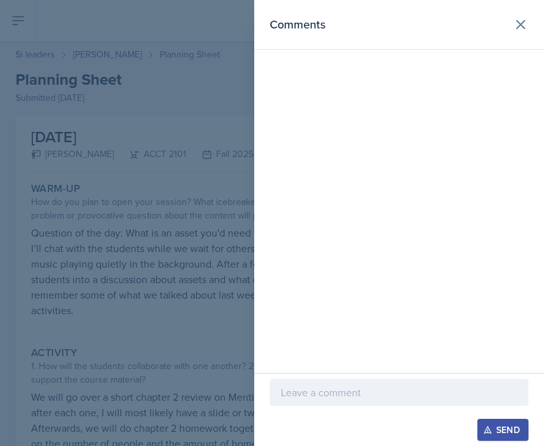
click at [327, 395] on p at bounding box center [399, 393] width 237 height 16
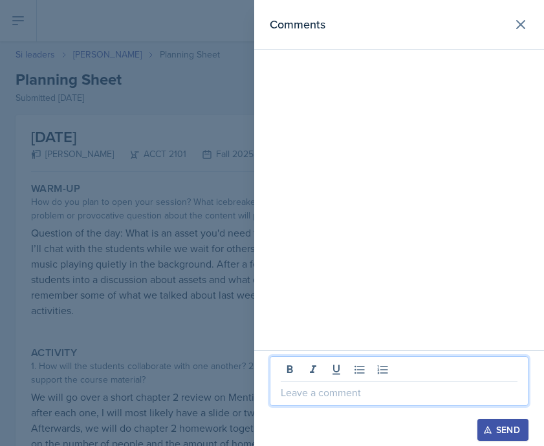
click at [327, 395] on p at bounding box center [399, 393] width 237 height 16
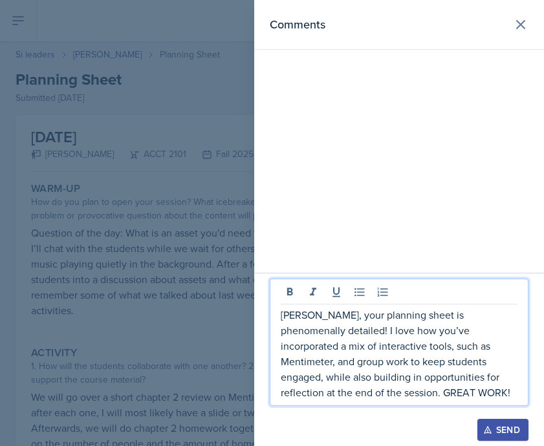
click at [498, 429] on div "Send" at bounding box center [503, 430] width 34 height 10
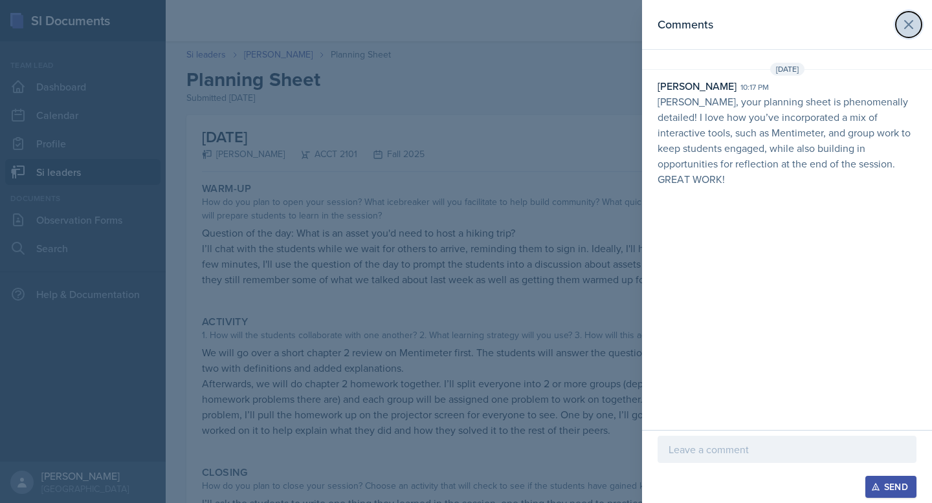
click at [909, 24] on icon at bounding box center [908, 25] width 8 height 8
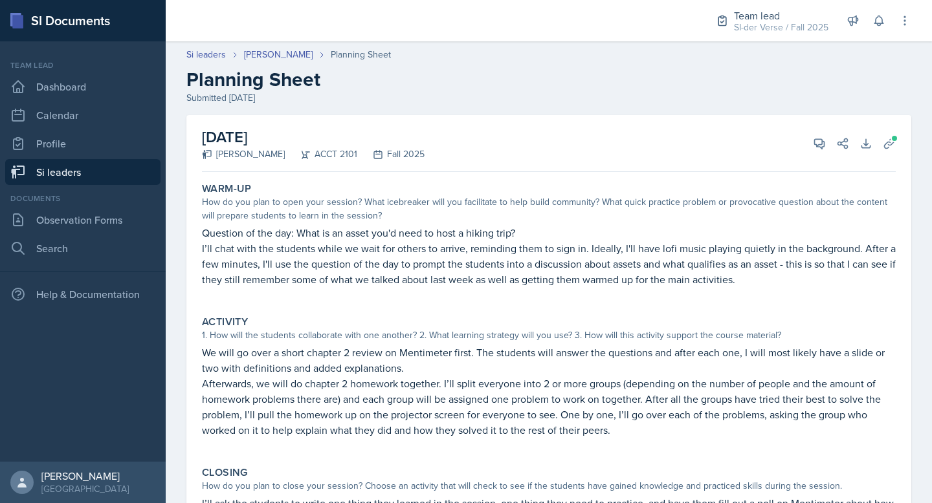
click at [82, 177] on link "Si leaders" at bounding box center [82, 172] width 155 height 26
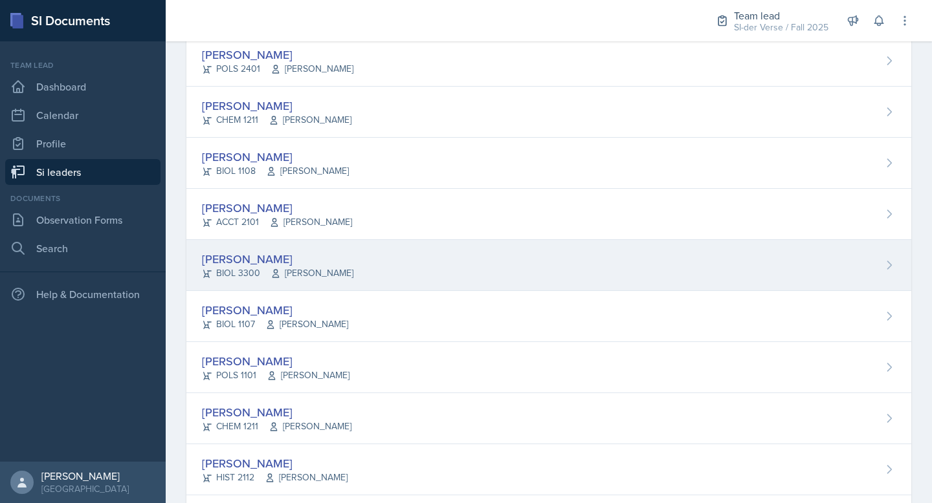
scroll to position [292, 0]
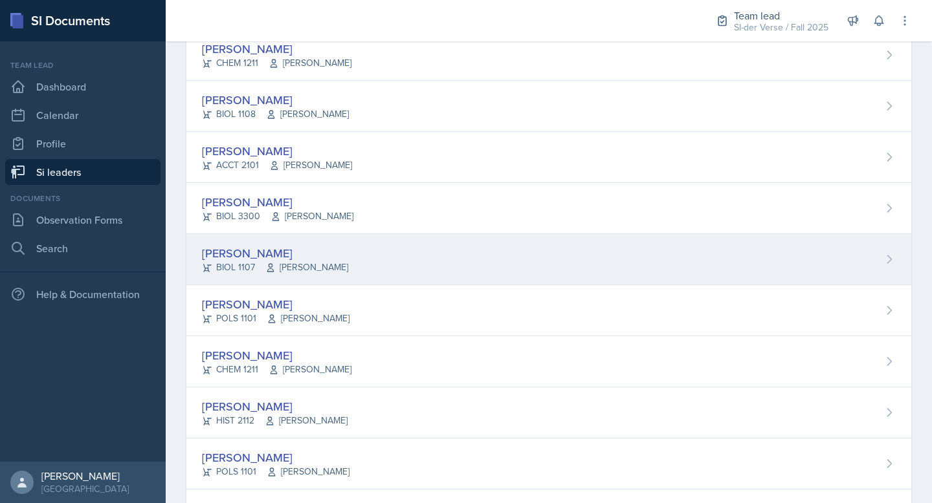
click at [287, 256] on div "[PERSON_NAME]" at bounding box center [275, 253] width 146 height 17
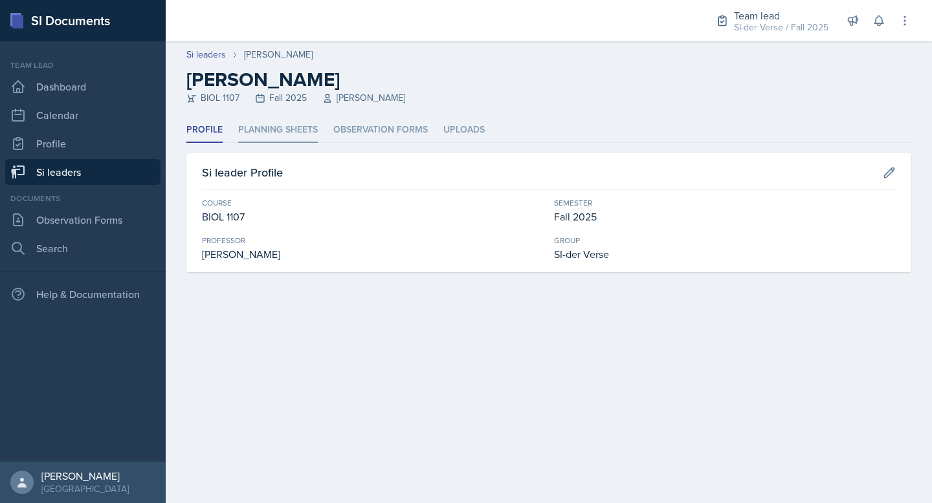
click at [302, 124] on li "Planning Sheets" at bounding box center [278, 130] width 80 height 25
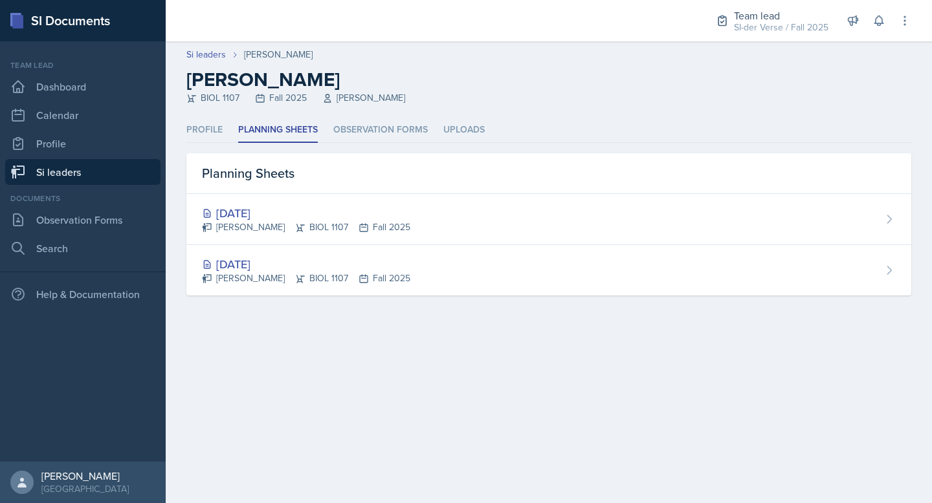
click at [78, 179] on link "Si leaders" at bounding box center [82, 172] width 155 height 26
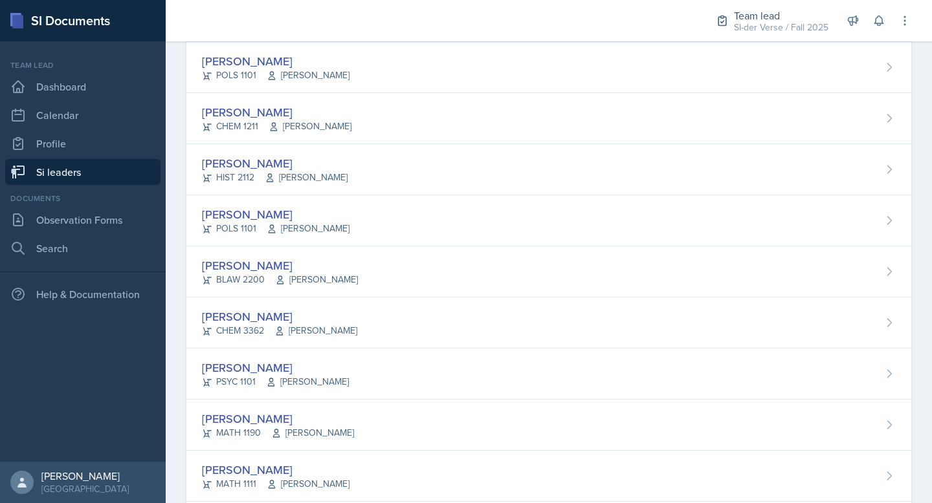
scroll to position [577, 0]
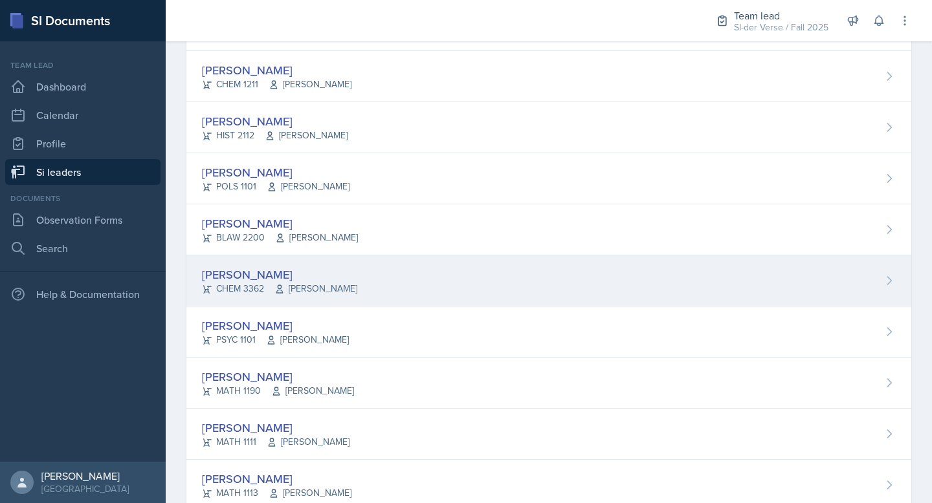
click at [355, 271] on div "[PERSON_NAME] CHEM 3362 [PERSON_NAME]" at bounding box center [548, 281] width 725 height 51
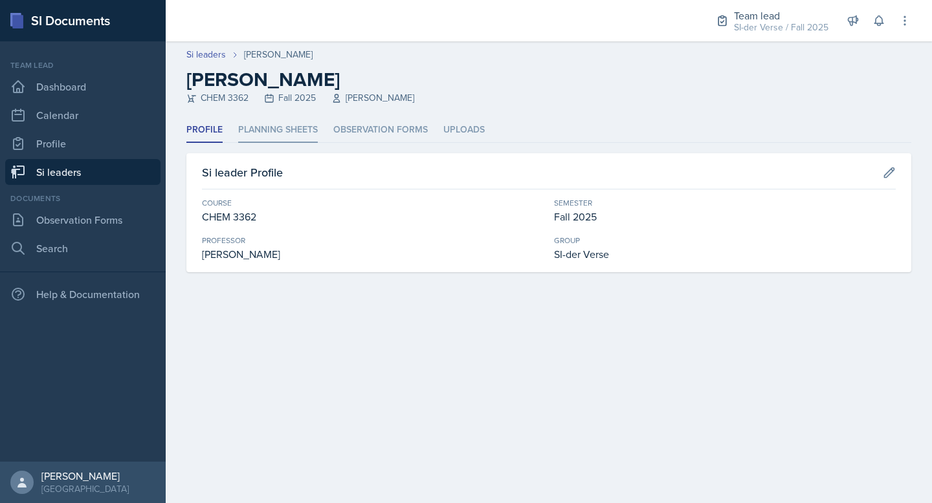
click at [296, 137] on li "Planning Sheets" at bounding box center [278, 130] width 80 height 25
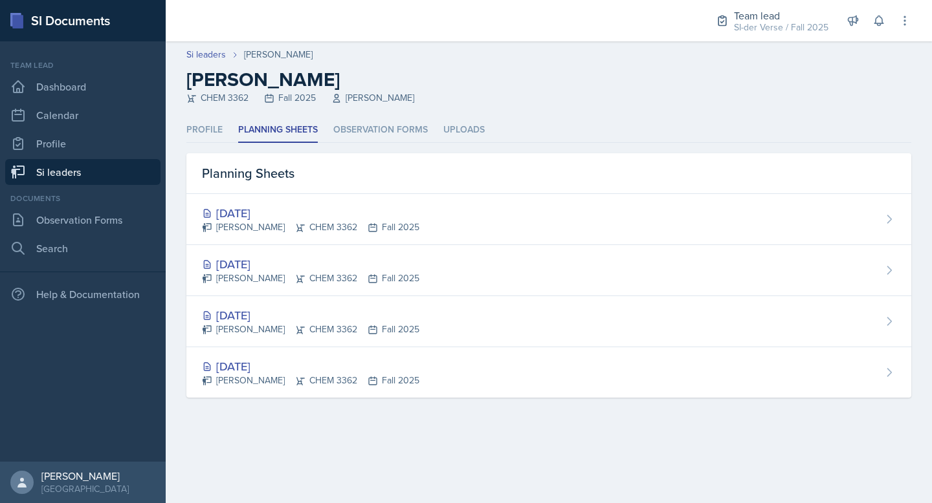
click at [396, 259] on div "[DATE] [PERSON_NAME] CHEM 3362 Fall 2025" at bounding box center [548, 270] width 725 height 51
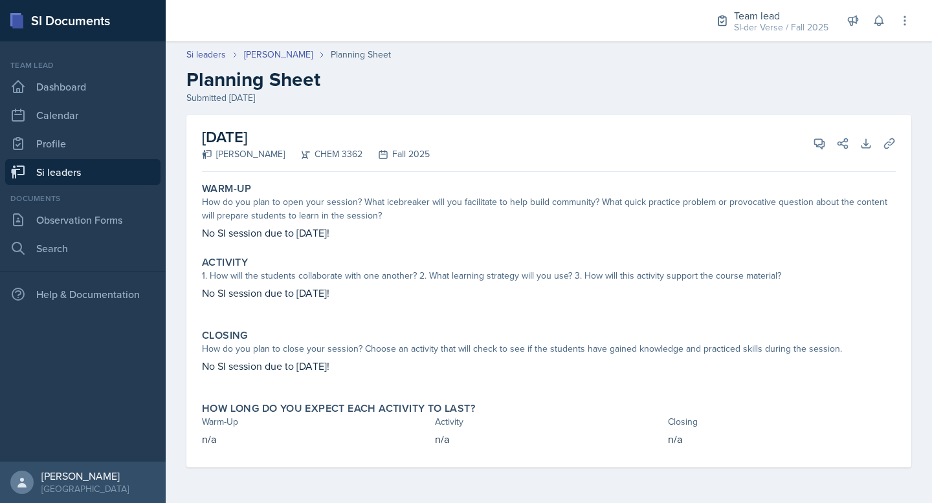
click at [47, 173] on link "Si leaders" at bounding box center [82, 172] width 155 height 26
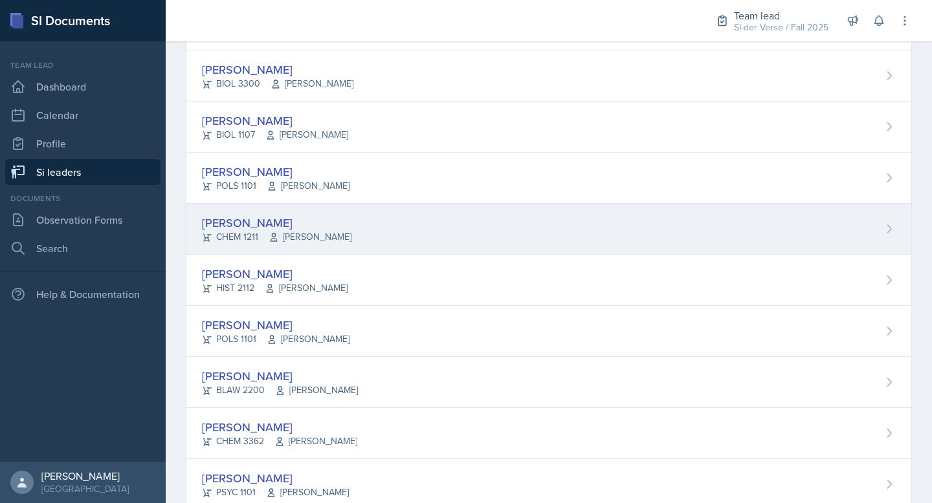
scroll to position [439, 0]
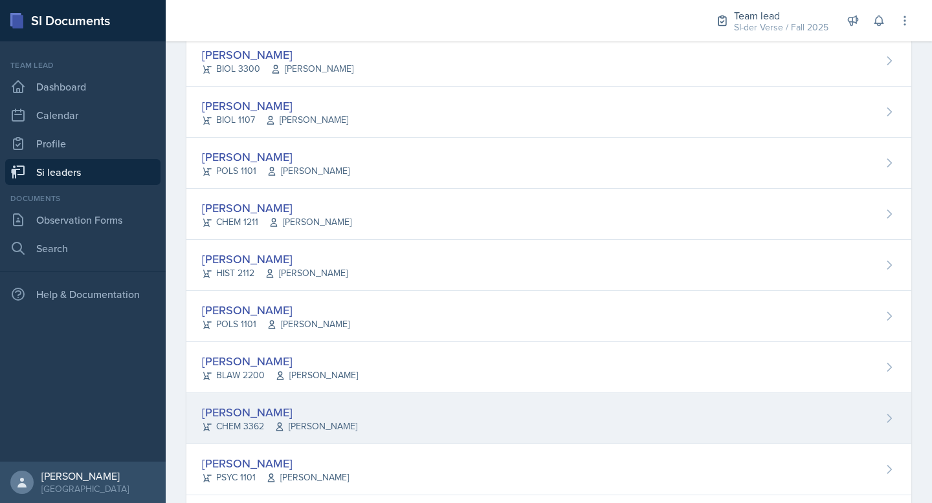
click at [359, 407] on div "[PERSON_NAME] CHEM 3362 [PERSON_NAME]" at bounding box center [548, 418] width 725 height 51
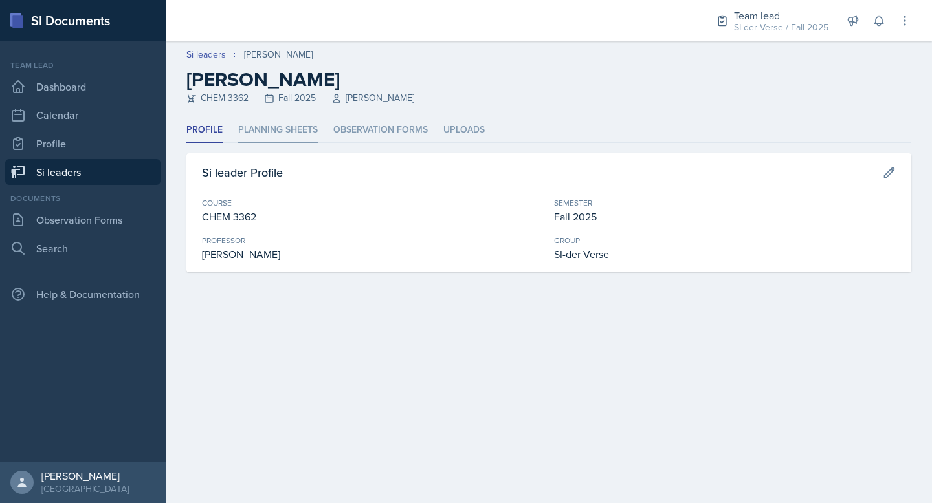
click at [280, 131] on li "Planning Sheets" at bounding box center [278, 130] width 80 height 25
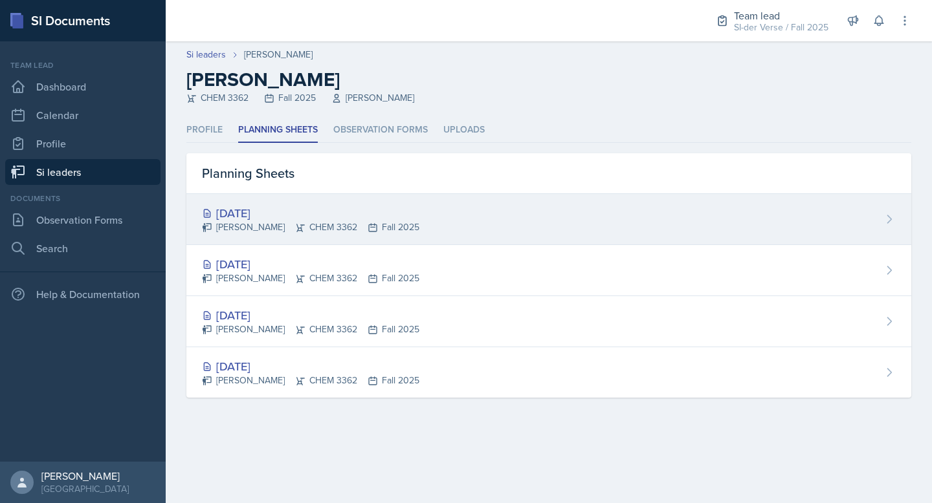
click at [289, 213] on div "[DATE]" at bounding box center [310, 212] width 217 height 17
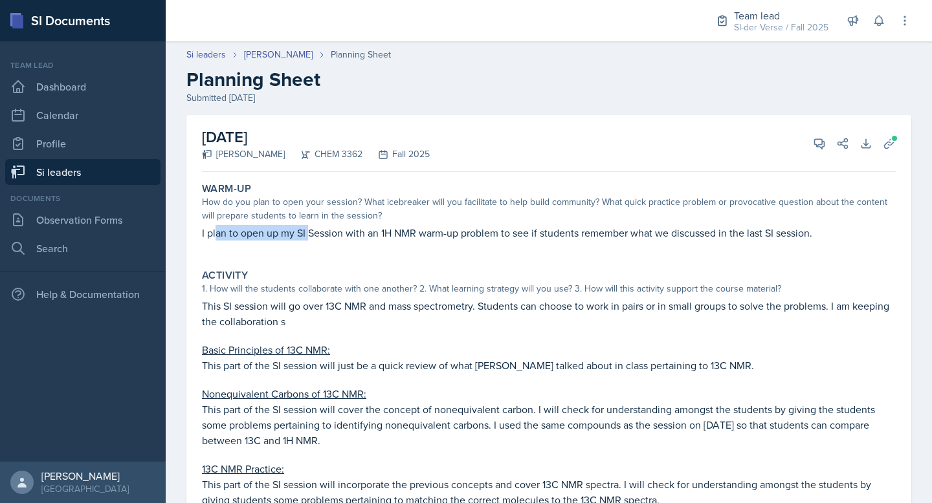
drag, startPoint x: 217, startPoint y: 238, endPoint x: 311, endPoint y: 230, distance: 94.2
click at [311, 230] on p "I plan to open up my SI Session with an 1H NMR warm-up problem to see if studen…" at bounding box center [549, 233] width 694 height 16
drag, startPoint x: 294, startPoint y: 261, endPoint x: 290, endPoint y: 256, distance: 7.0
click at [294, 261] on div "Warm-Up How do you plan to open your session? What icebreaker will you facilita…" at bounding box center [549, 450] width 694 height 547
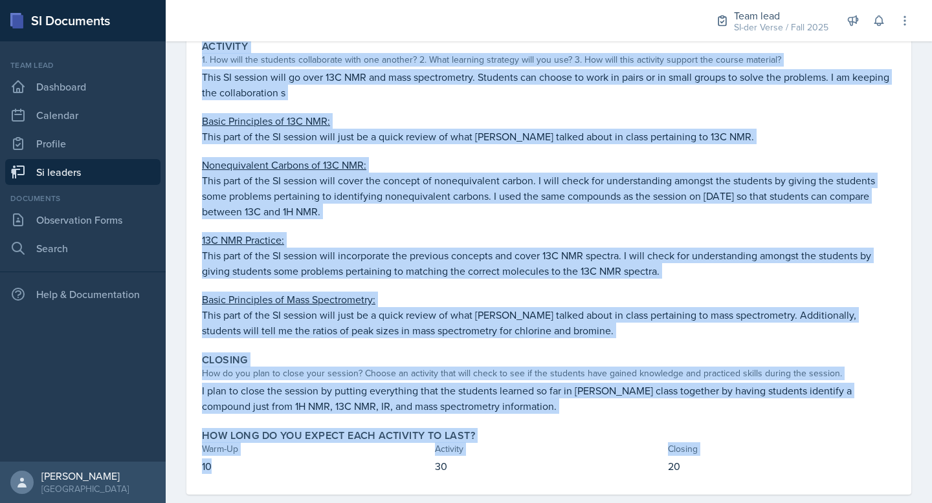
scroll to position [252, 0]
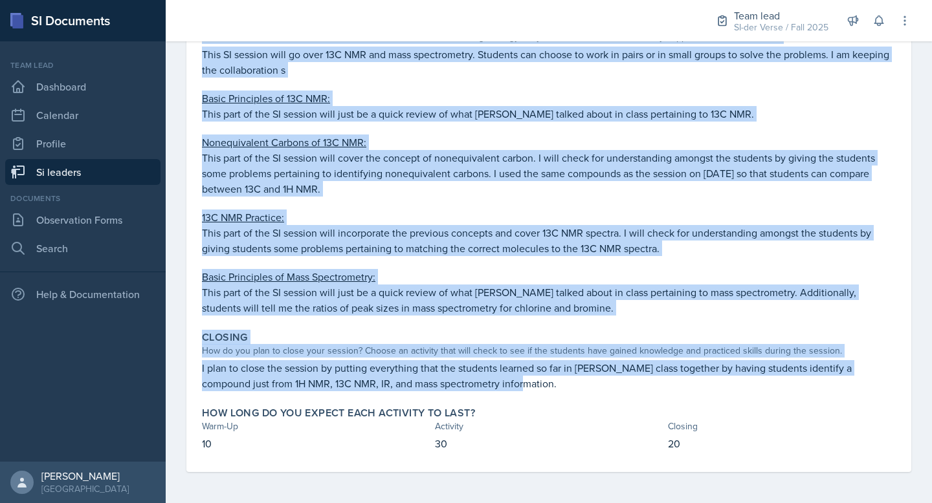
drag, startPoint x: 200, startPoint y: 228, endPoint x: 503, endPoint y: 385, distance: 341.4
click at [503, 385] on div "Warm-Up How do you plan to open your session? What icebreaker will you facilita…" at bounding box center [549, 199] width 694 height 547
copy div "I plan to open up my SI Session with an 1H NMR warm-up problem to see if studen…"
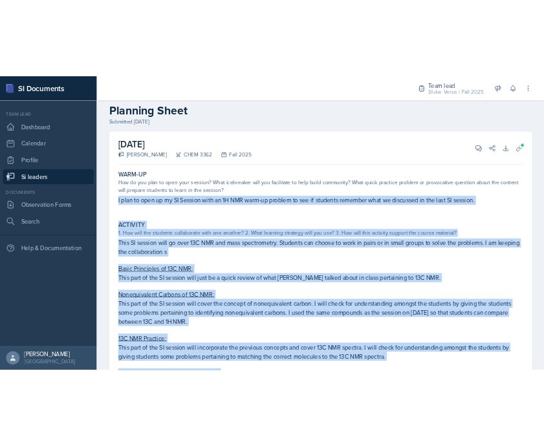
scroll to position [0, 0]
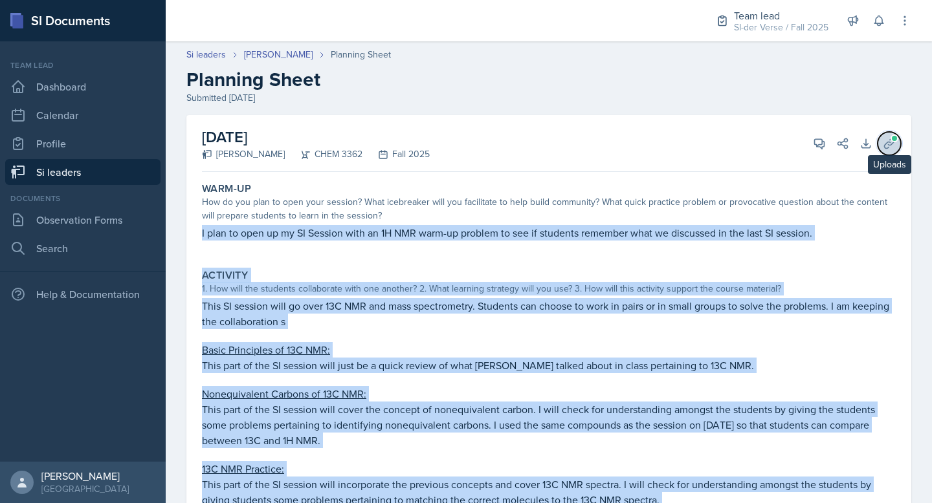
click at [890, 138] on span at bounding box center [894, 139] width 8 height 8
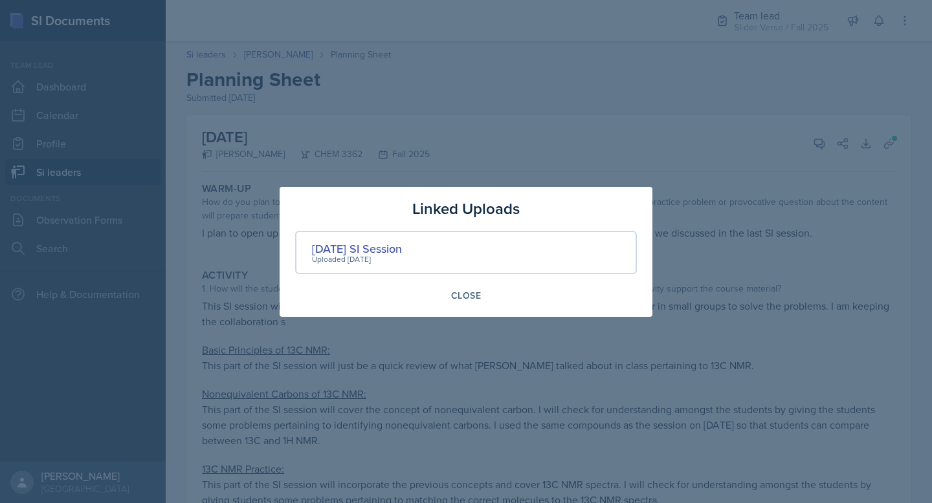
click at [565, 96] on div at bounding box center [466, 251] width 932 height 503
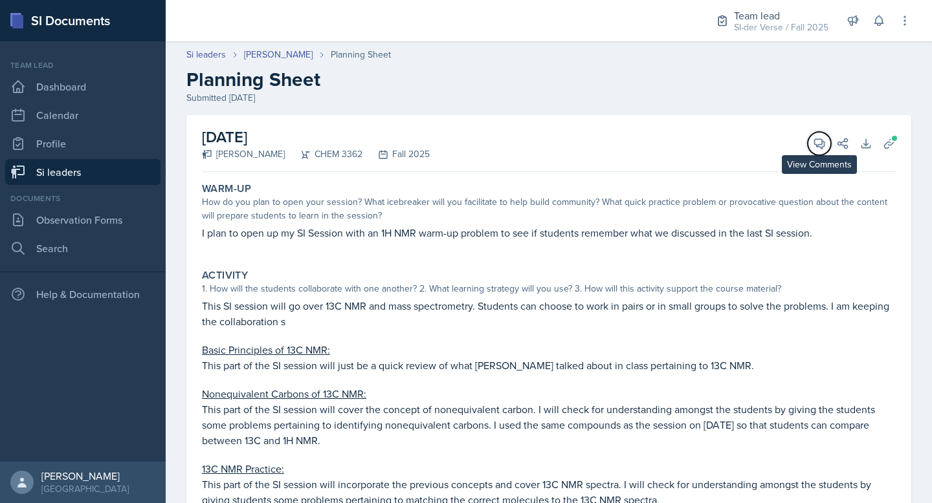
click at [813, 140] on icon at bounding box center [819, 143] width 13 height 13
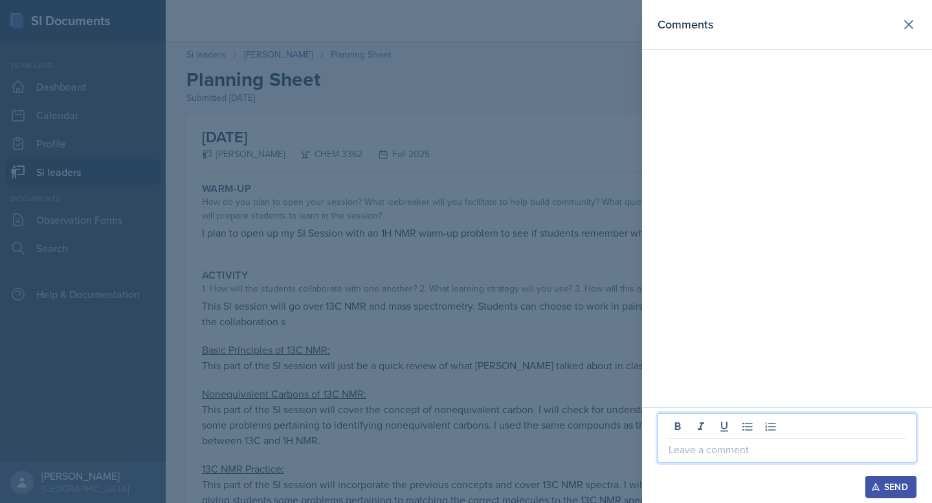
click at [688, 452] on p at bounding box center [786, 450] width 237 height 16
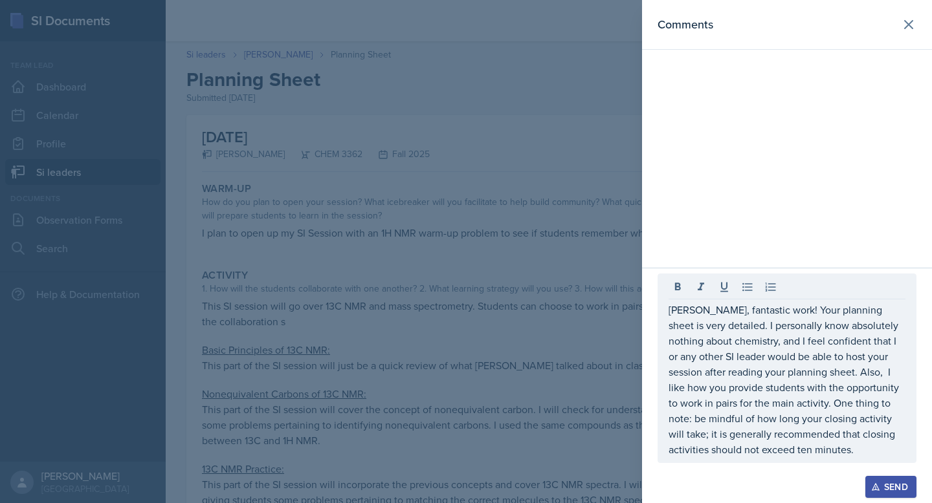
click at [873, 483] on icon "button" at bounding box center [875, 487] width 9 height 9
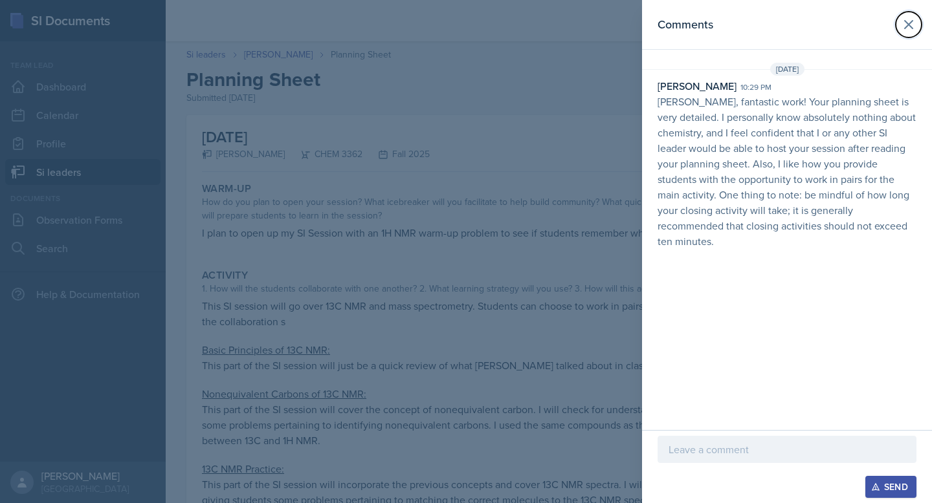
click at [916, 24] on button at bounding box center [908, 25] width 26 height 26
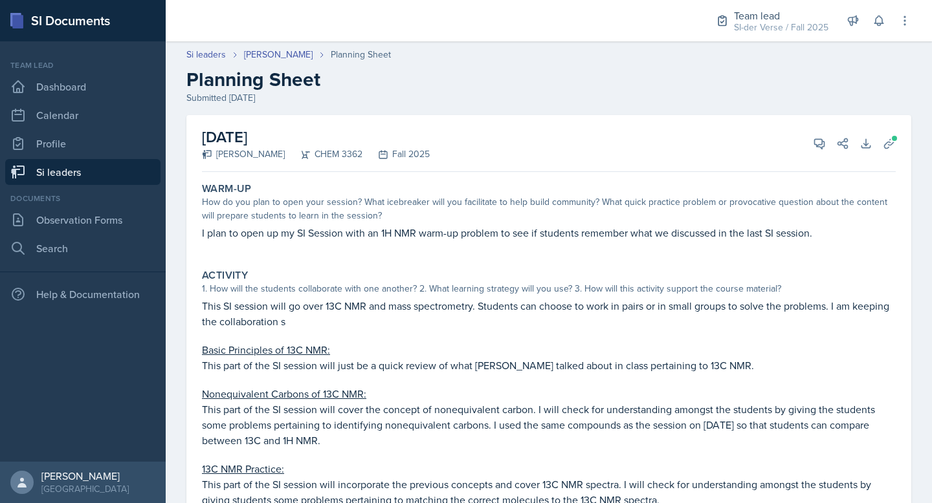
click at [66, 162] on link "Si leaders" at bounding box center [82, 172] width 155 height 26
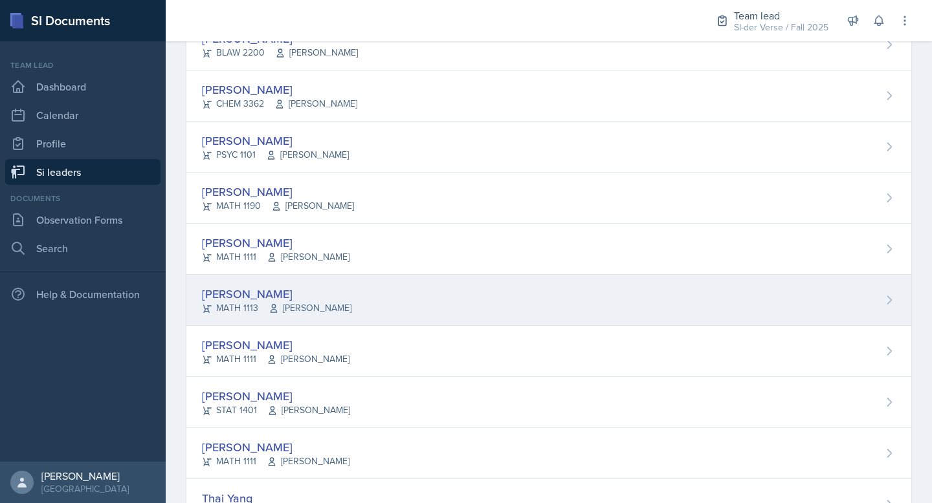
scroll to position [820, 0]
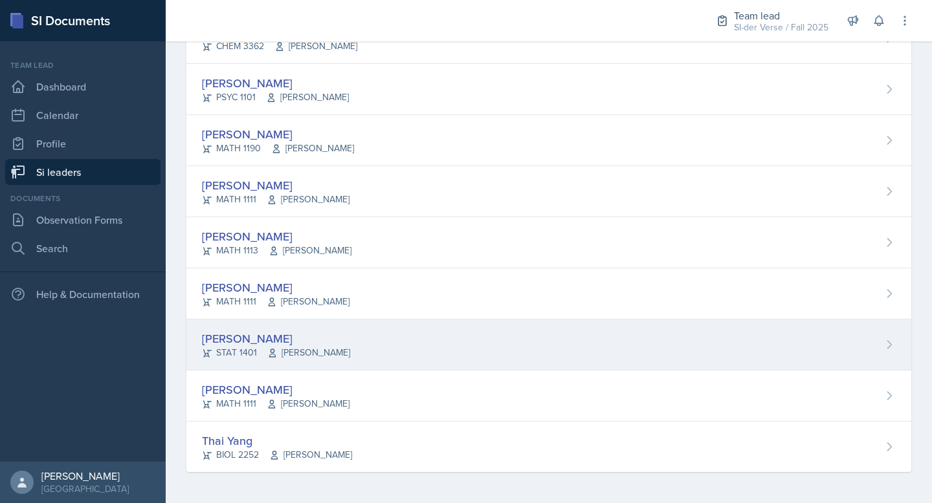
click at [337, 336] on div "[PERSON_NAME] STAT 1401 [PERSON_NAME]" at bounding box center [548, 345] width 725 height 51
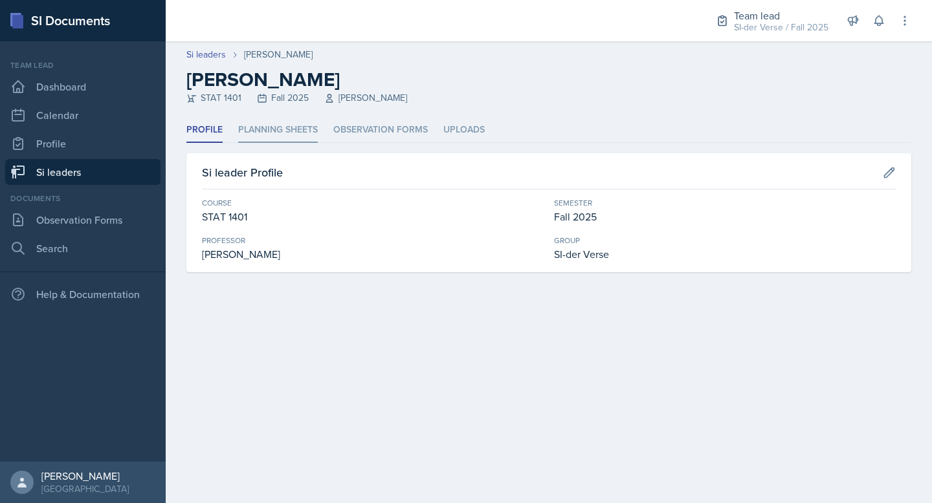
click at [274, 129] on li "Planning Sheets" at bounding box center [278, 130] width 80 height 25
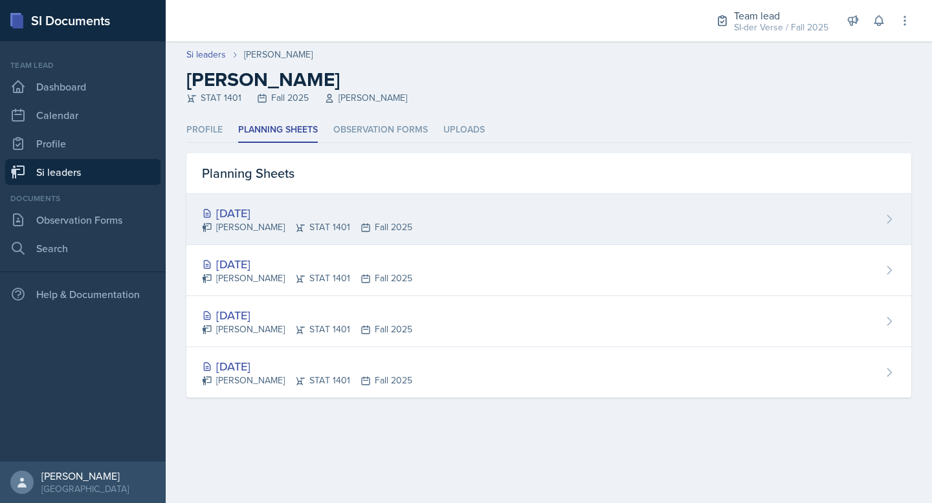
click at [291, 203] on div "[DATE] [PERSON_NAME] STAT 1401 Fall 2025" at bounding box center [548, 219] width 725 height 51
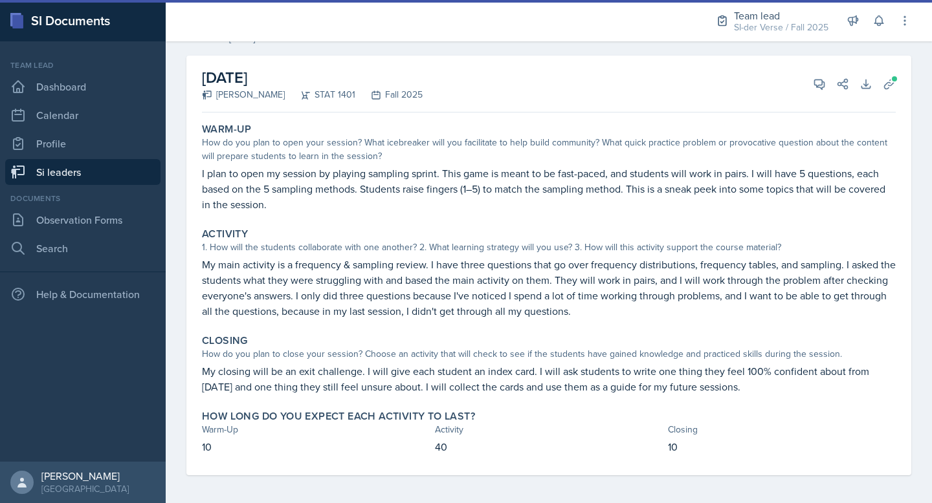
scroll to position [63, 0]
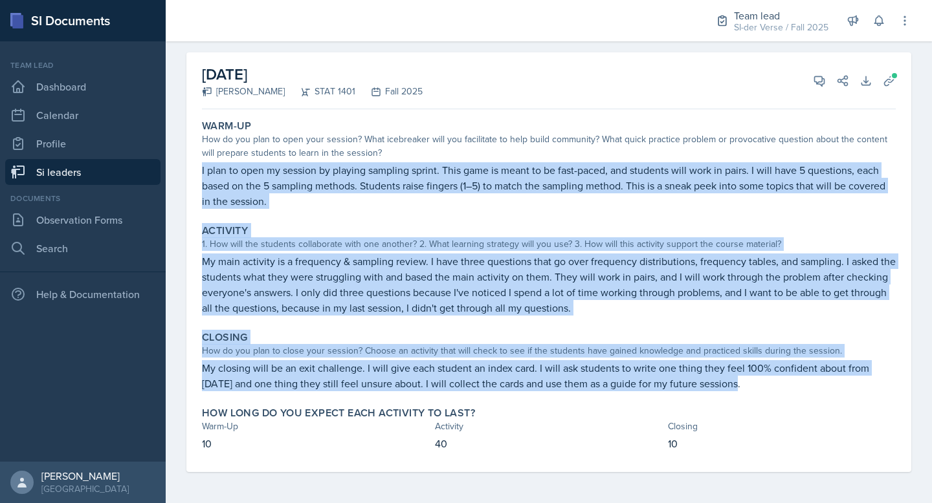
drag, startPoint x: 202, startPoint y: 167, endPoint x: 757, endPoint y: 393, distance: 598.9
click at [757, 393] on div "Warm-Up How do you plan to open your session? What icebreaker will you facilita…" at bounding box center [549, 294] width 694 height 358
copy div "L ipsu do sita co adipisc el seddoei temporin utlabo. Etdo magn al enima mi ve …"
click at [877, 72] on button "Uploads" at bounding box center [888, 80] width 23 height 23
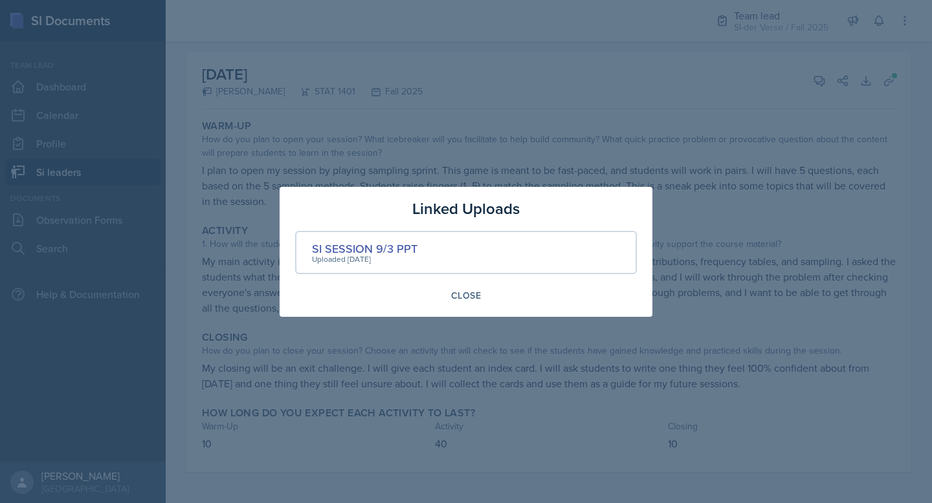
click at [616, 113] on div at bounding box center [466, 251] width 932 height 503
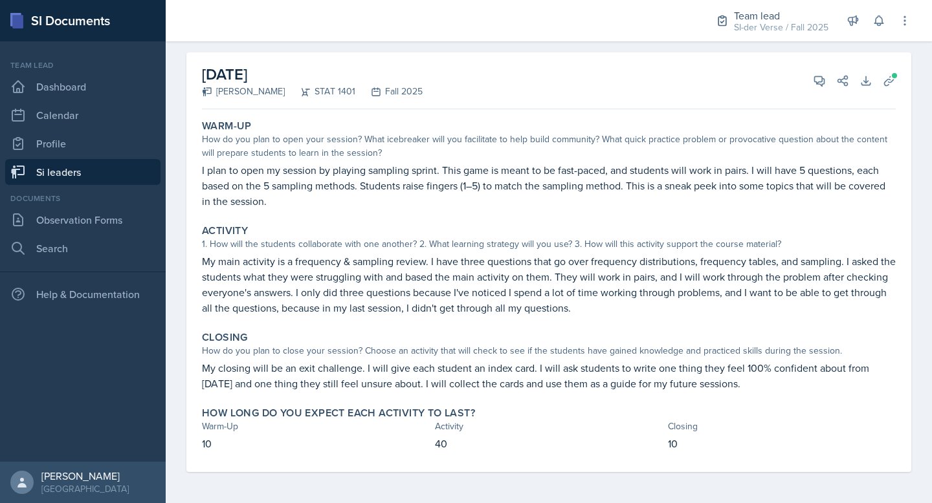
click at [490, 262] on p "My main activity is a frequency & sampling review. I have three questions that …" at bounding box center [549, 285] width 694 height 62
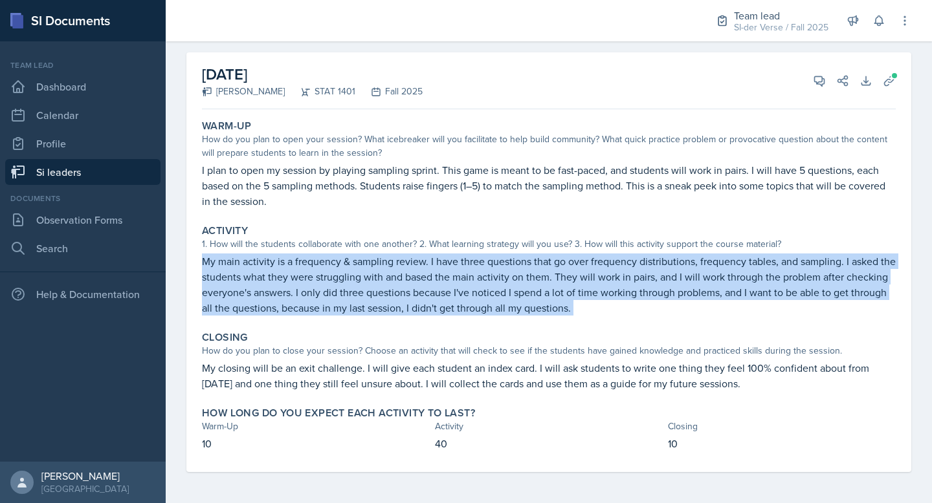
click at [490, 262] on p "My main activity is a frequency & sampling review. I have three questions that …" at bounding box center [549, 285] width 694 height 62
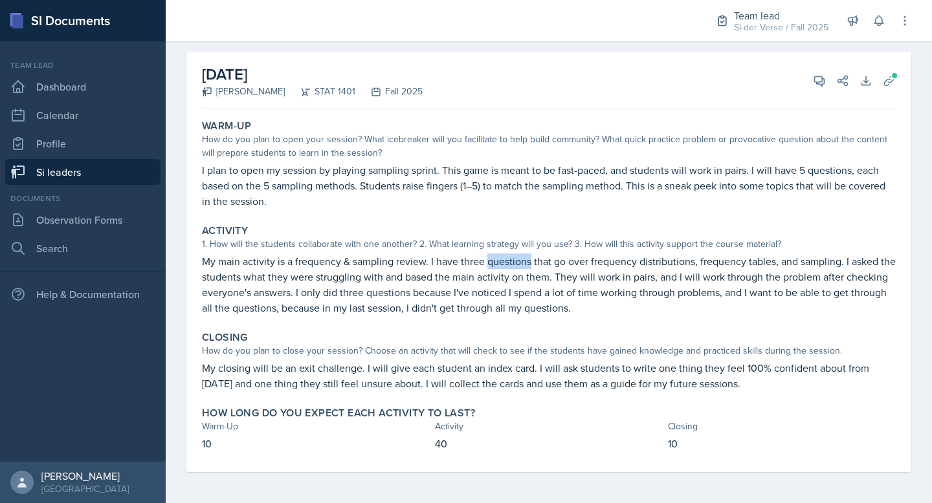
click at [490, 262] on p "My main activity is a frequency & sampling review. I have three questions that …" at bounding box center [549, 285] width 694 height 62
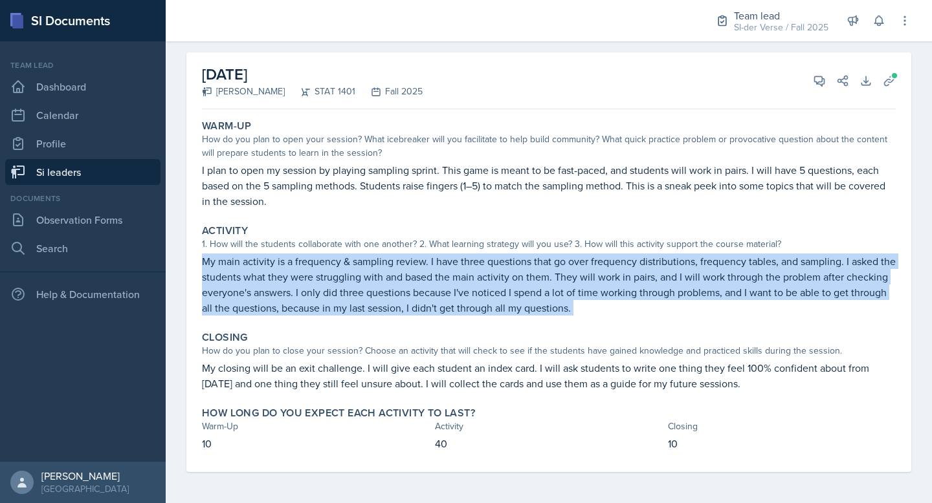
click at [490, 262] on p "My main activity is a frequency & sampling review. I have three questions that …" at bounding box center [549, 285] width 694 height 62
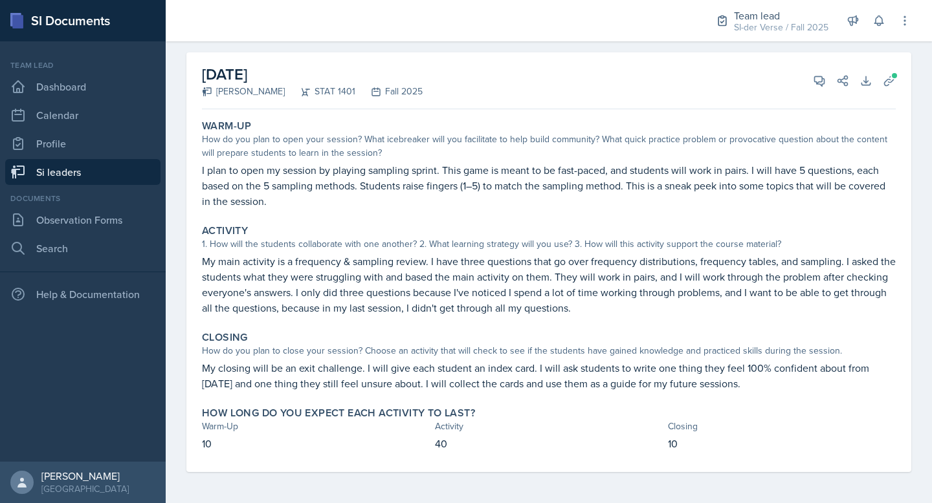
click at [372, 186] on p "I plan to open my session by playing sampling sprint. This game is meant to be …" at bounding box center [549, 185] width 694 height 47
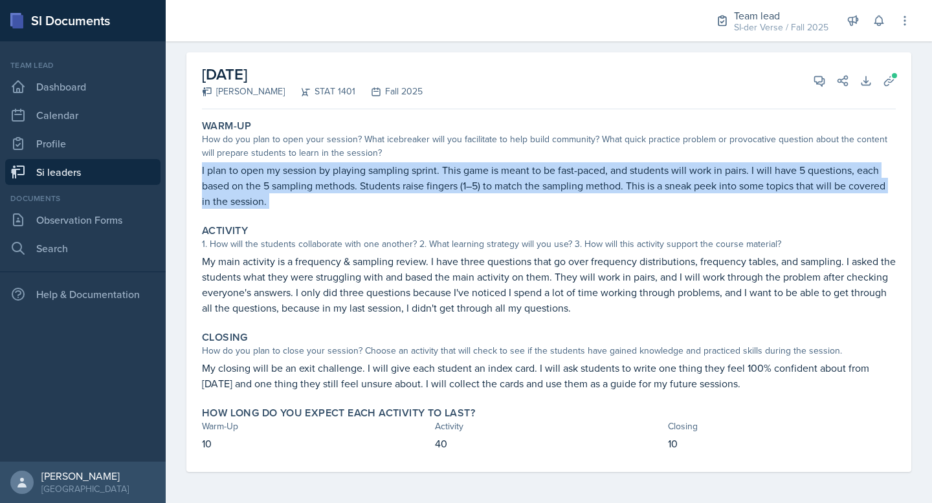
click at [372, 186] on p "I plan to open my session by playing sampling sprint. This game is meant to be …" at bounding box center [549, 185] width 694 height 47
click at [815, 84] on icon at bounding box center [820, 81] width 10 height 10
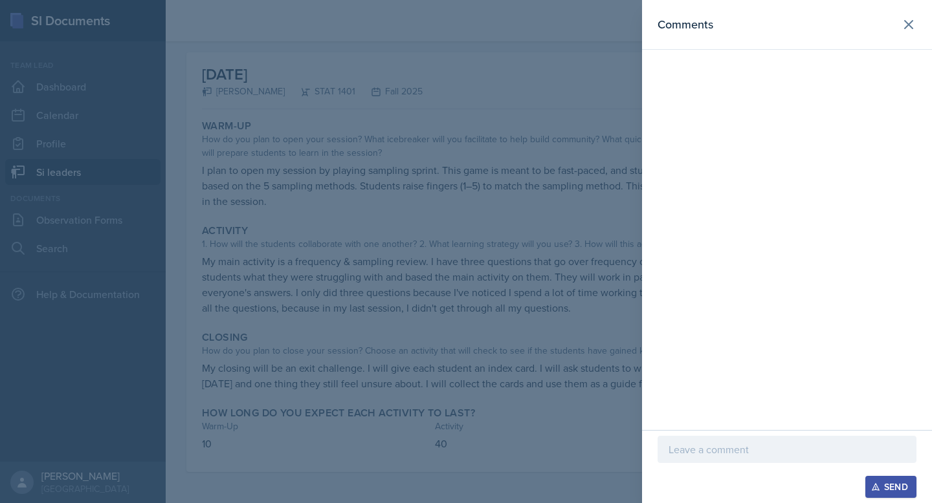
click at [726, 461] on div at bounding box center [786, 449] width 259 height 27
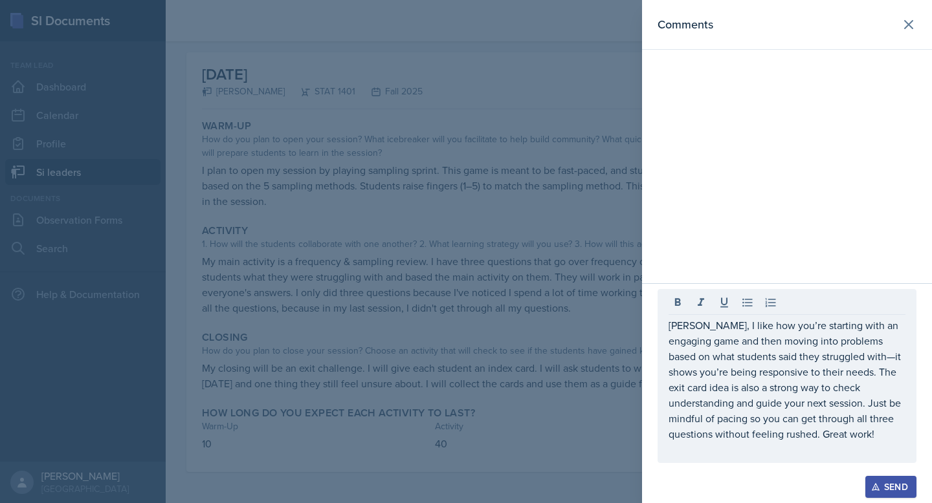
drag, startPoint x: 884, startPoint y: 488, endPoint x: 837, endPoint y: 442, distance: 65.9
click at [884, 488] on div "Send" at bounding box center [890, 487] width 34 height 10
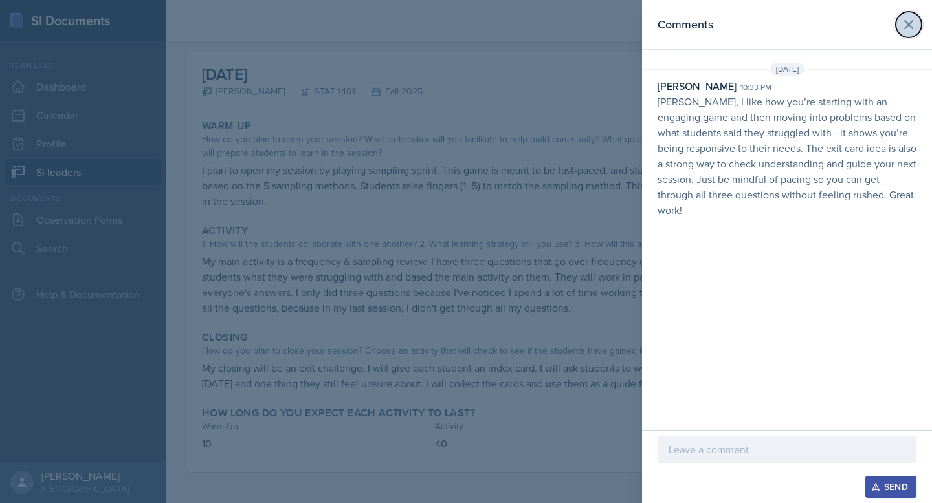
click at [912, 23] on icon at bounding box center [909, 25] width 16 height 16
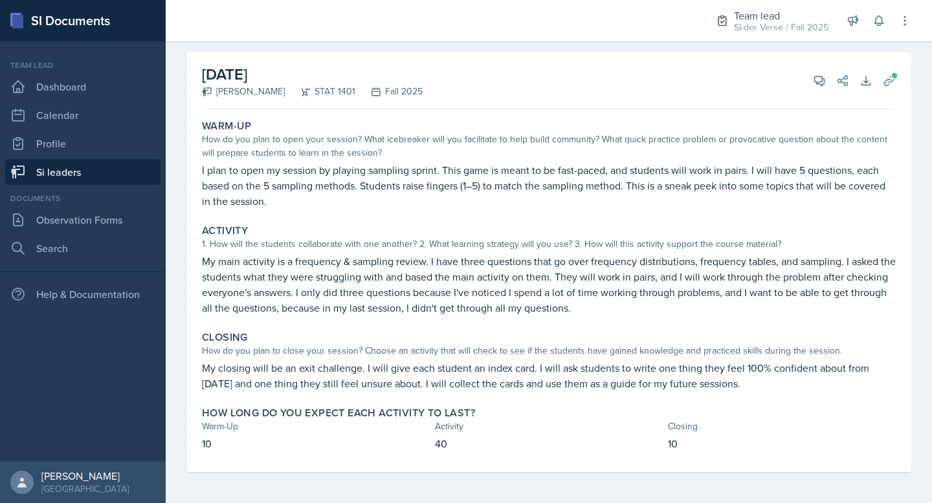
click at [44, 173] on link "Si leaders" at bounding box center [82, 172] width 155 height 26
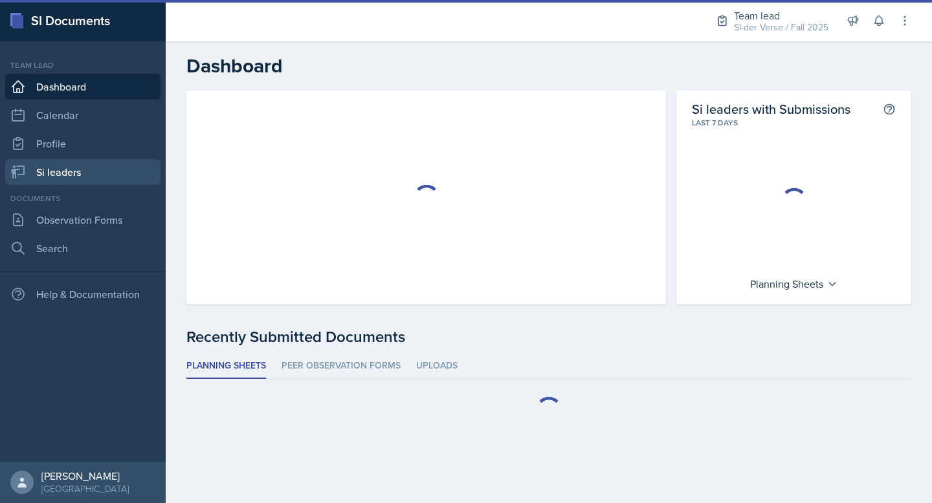
click at [86, 175] on link "Si leaders" at bounding box center [82, 172] width 155 height 26
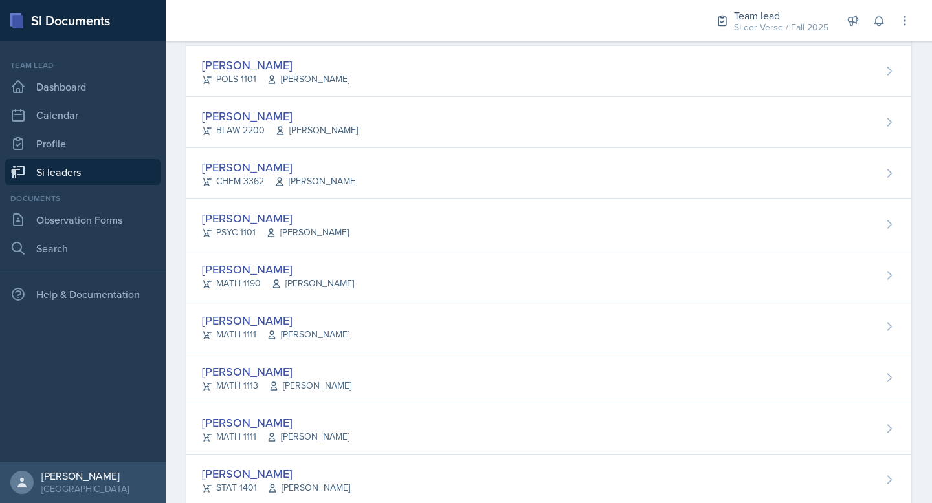
scroll to position [820, 0]
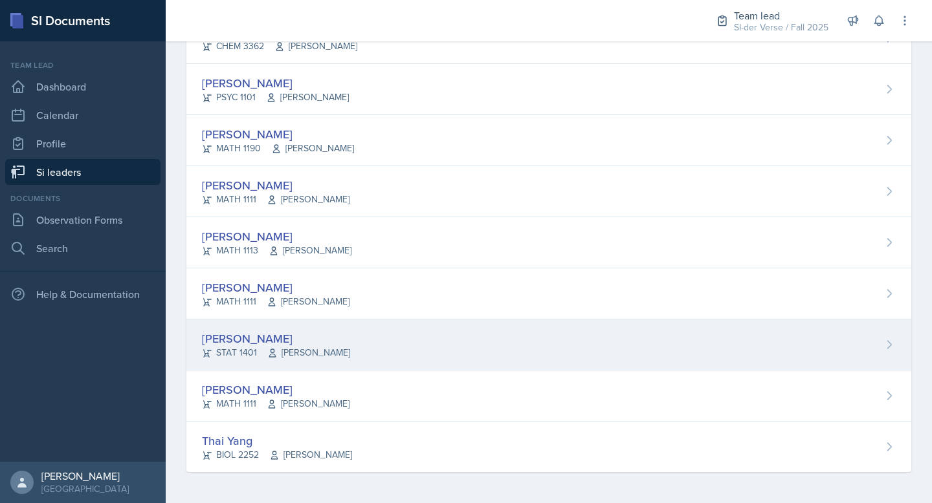
click at [296, 342] on div "[PERSON_NAME]" at bounding box center [276, 338] width 148 height 17
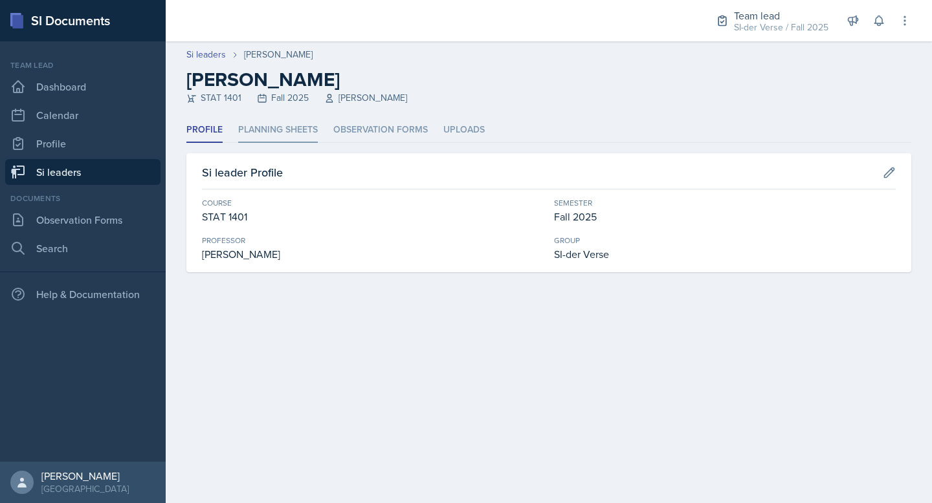
click at [295, 136] on li "Planning Sheets" at bounding box center [278, 130] width 80 height 25
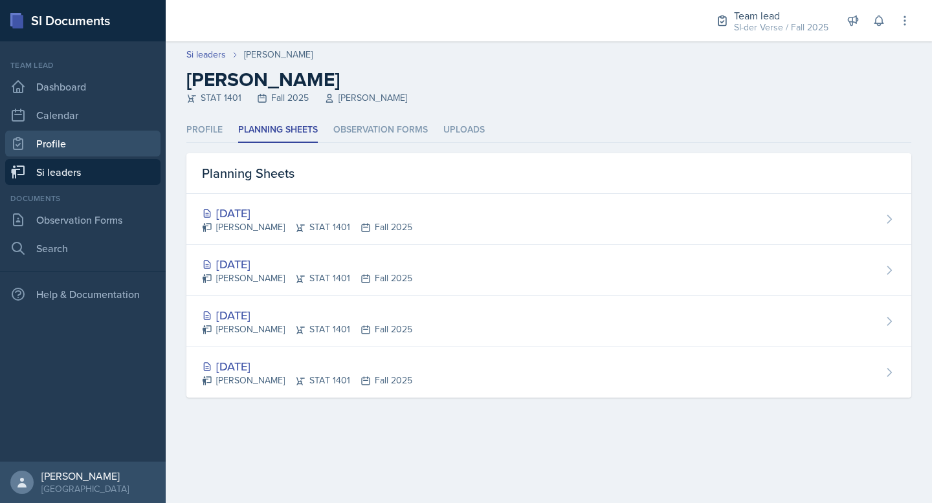
drag, startPoint x: 107, startPoint y: 168, endPoint x: 116, endPoint y: 137, distance: 33.0
click at [107, 168] on link "Si leaders" at bounding box center [82, 172] width 155 height 26
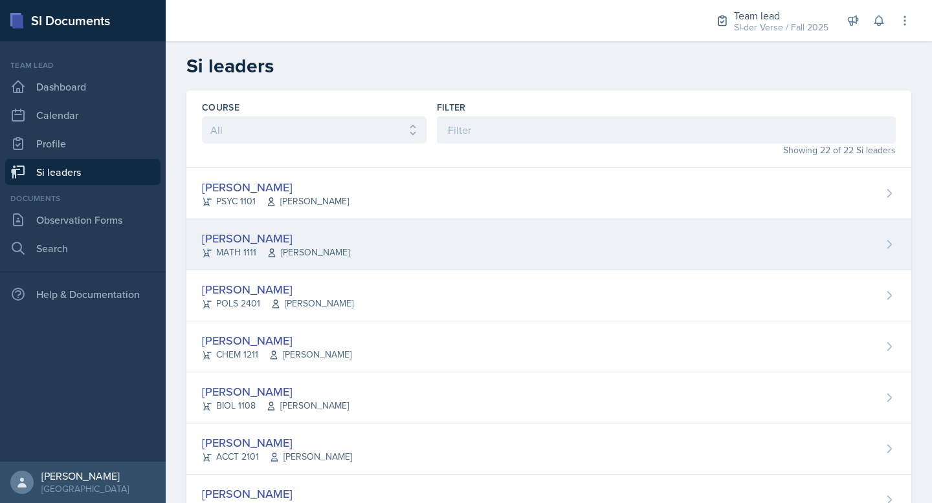
click at [309, 245] on div "[PERSON_NAME] MATH 1111 [PERSON_NAME]" at bounding box center [548, 244] width 725 height 51
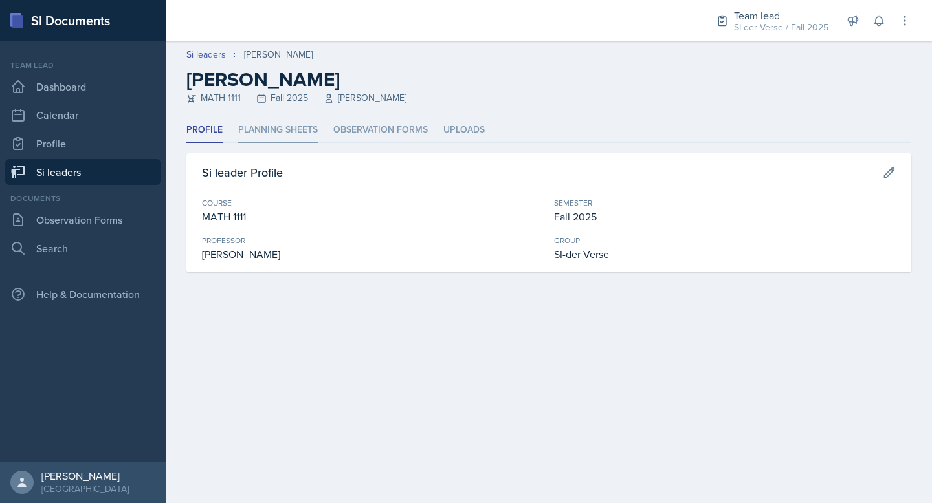
click at [287, 129] on li "Planning Sheets" at bounding box center [278, 130] width 80 height 25
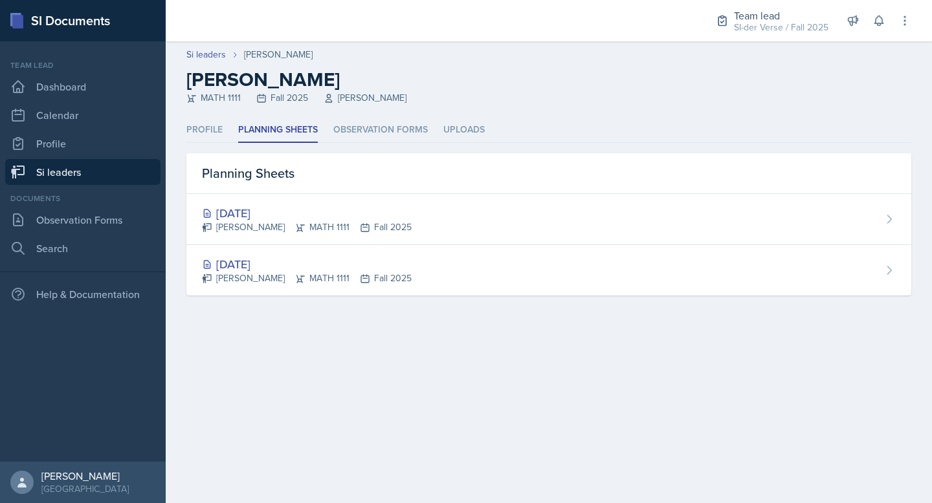
click at [78, 174] on link "Si leaders" at bounding box center [82, 172] width 155 height 26
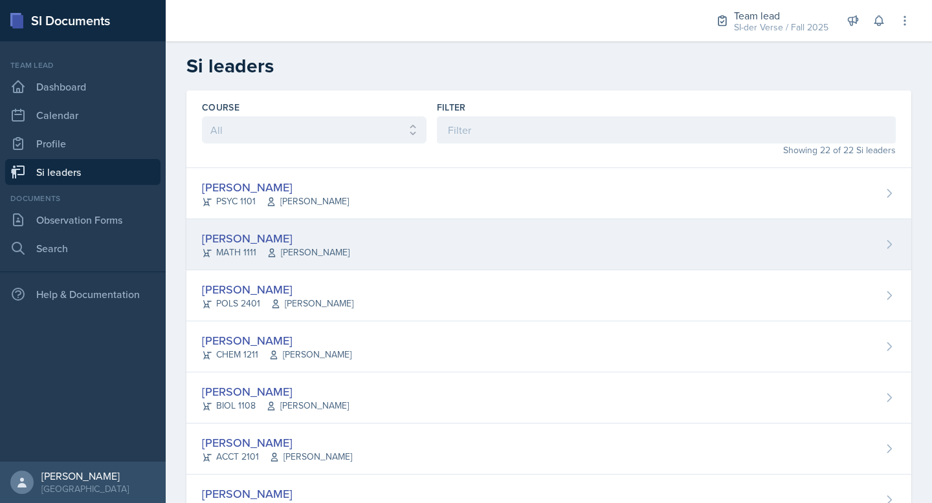
scroll to position [223, 0]
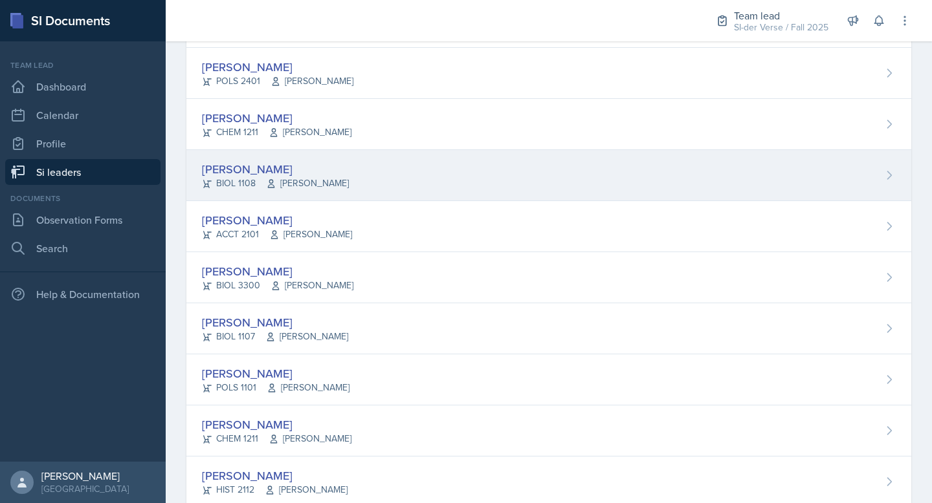
click at [296, 169] on div "[PERSON_NAME]" at bounding box center [275, 168] width 147 height 17
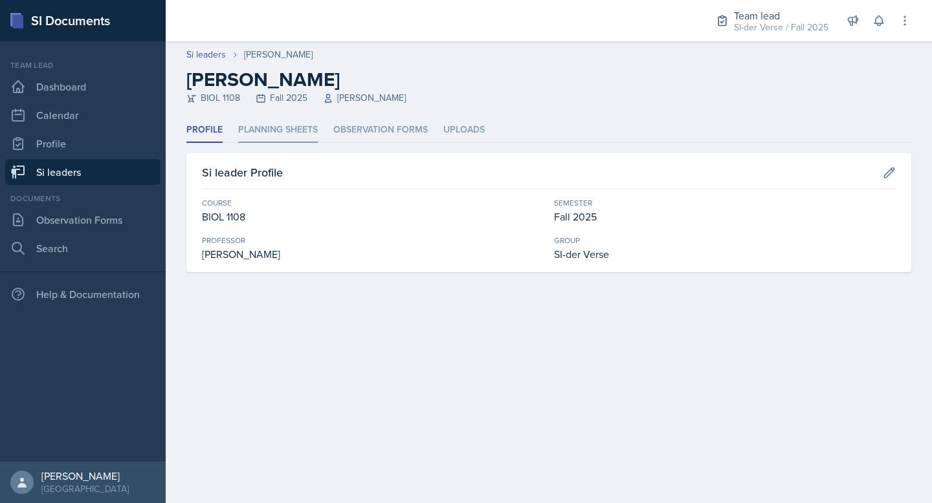
click at [299, 137] on li "Planning Sheets" at bounding box center [278, 130] width 80 height 25
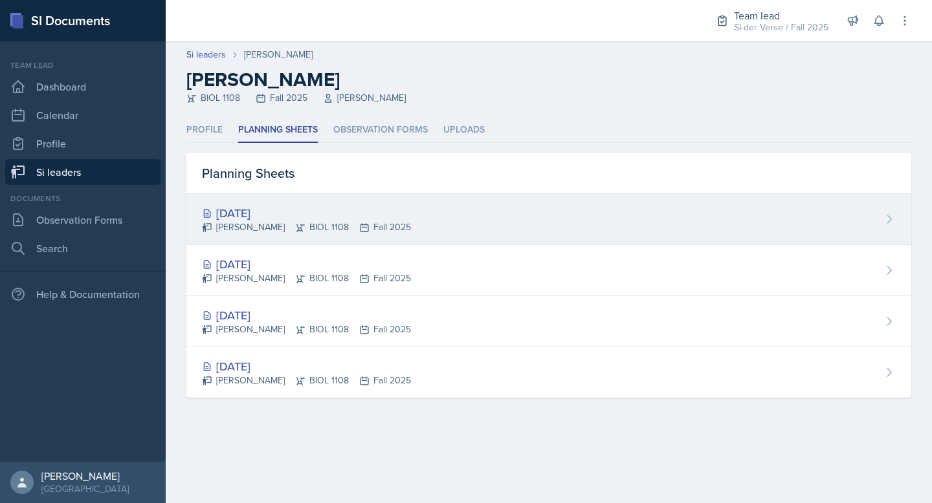
click at [311, 208] on div "[DATE]" at bounding box center [306, 212] width 209 height 17
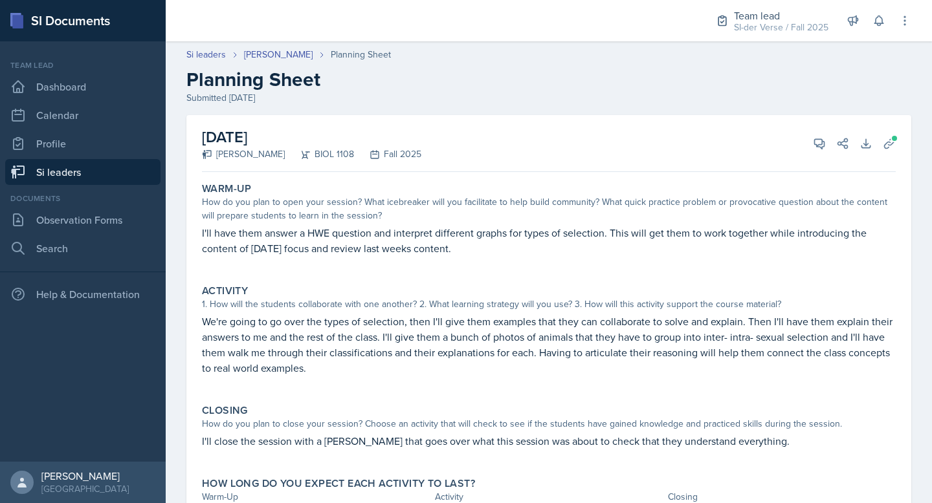
click at [73, 172] on link "Si leaders" at bounding box center [82, 172] width 155 height 26
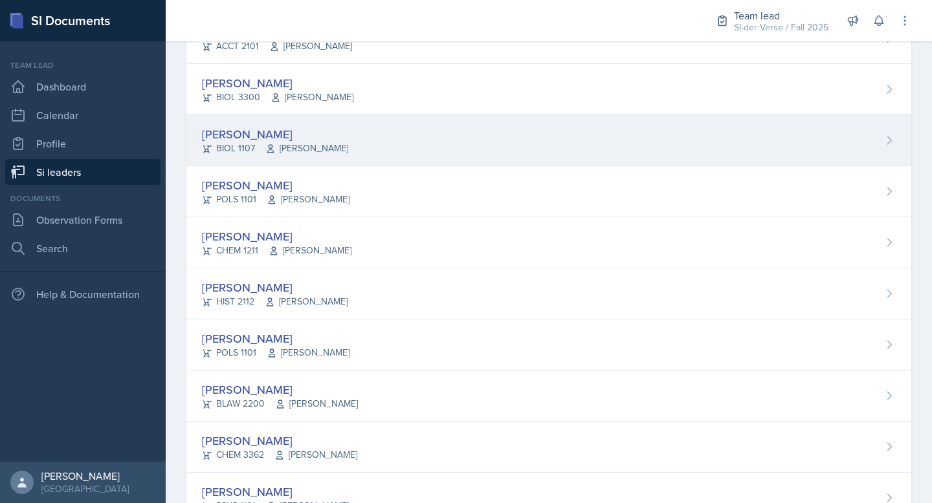
scroll to position [316, 0]
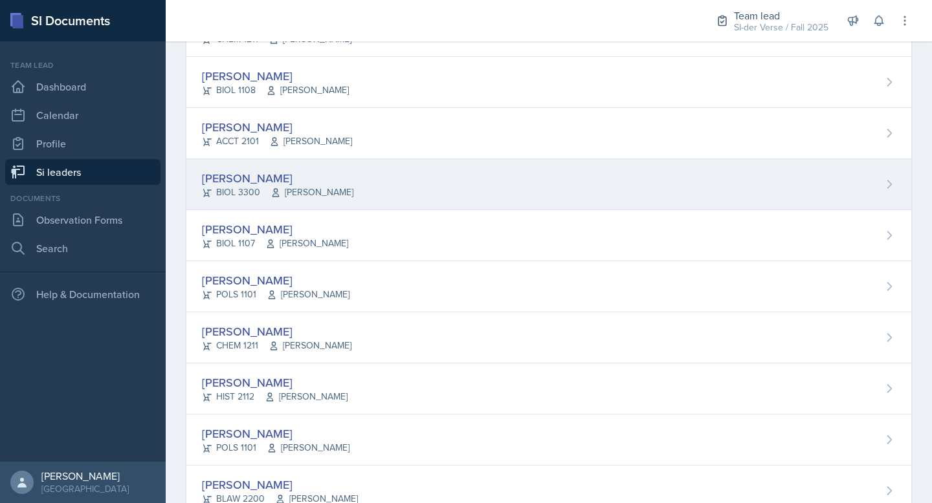
click at [307, 178] on div "[PERSON_NAME]" at bounding box center [277, 178] width 151 height 17
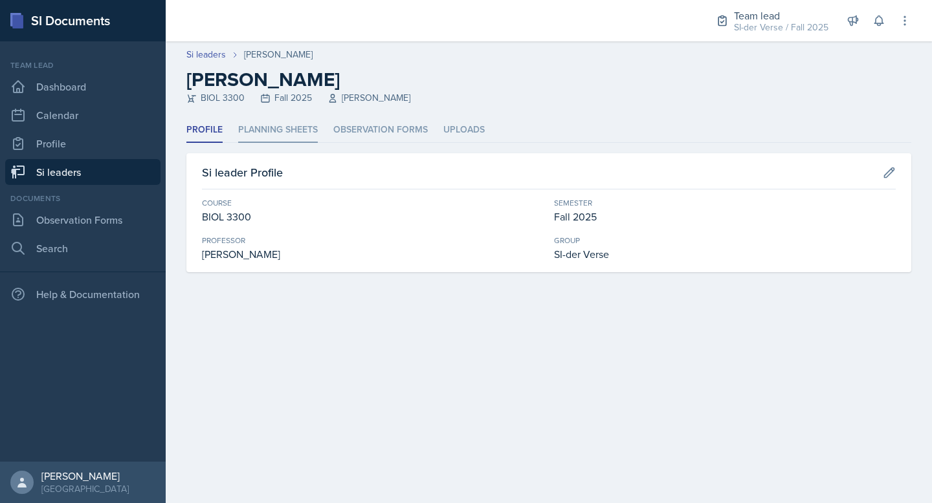
click at [288, 121] on li "Planning Sheets" at bounding box center [278, 130] width 80 height 25
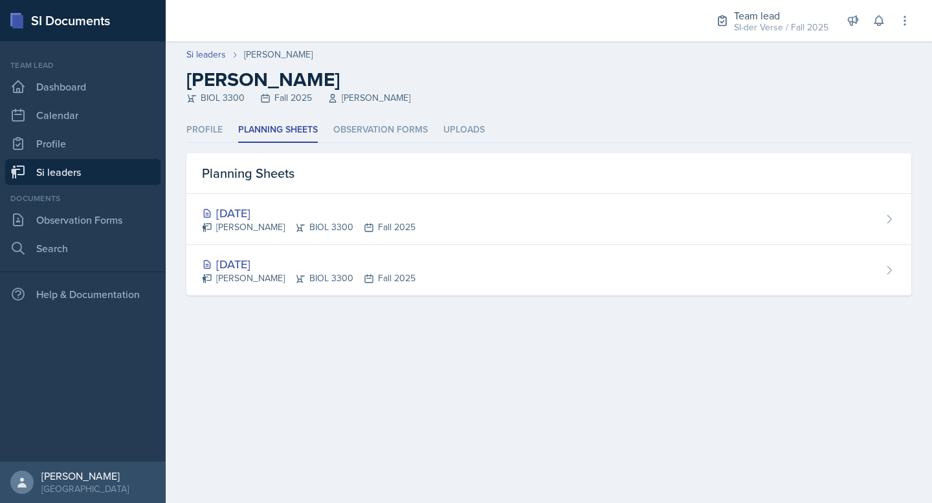
click at [36, 169] on link "Si leaders" at bounding box center [82, 172] width 155 height 26
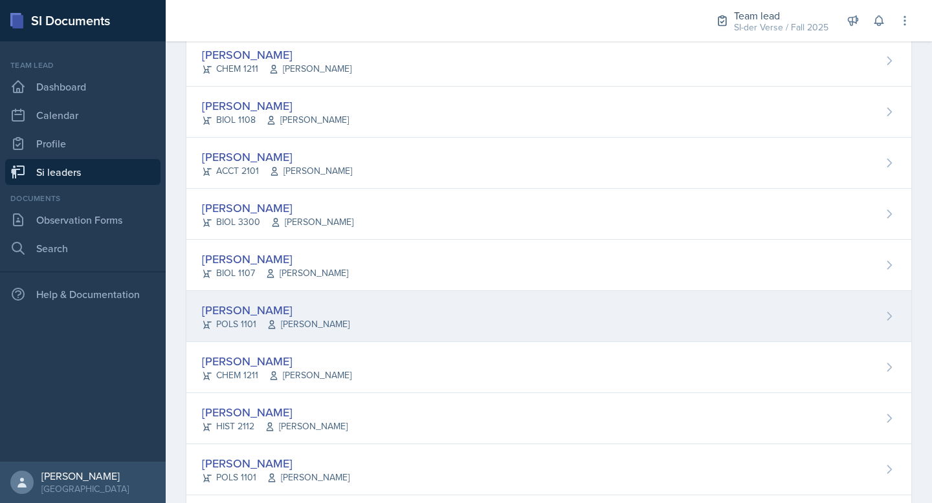
scroll to position [301, 0]
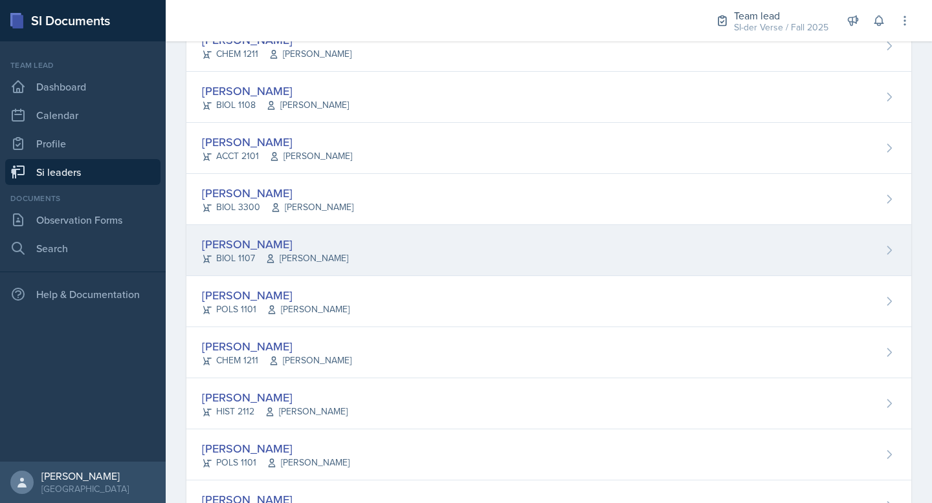
click at [348, 247] on div "[PERSON_NAME]" at bounding box center [275, 243] width 146 height 17
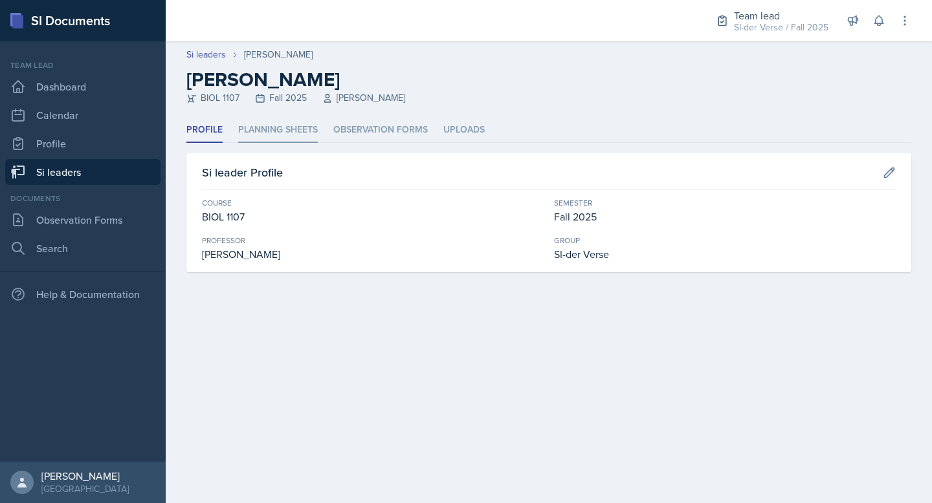
click at [291, 120] on li "Planning Sheets" at bounding box center [278, 130] width 80 height 25
